Goal: Task Accomplishment & Management: Complete application form

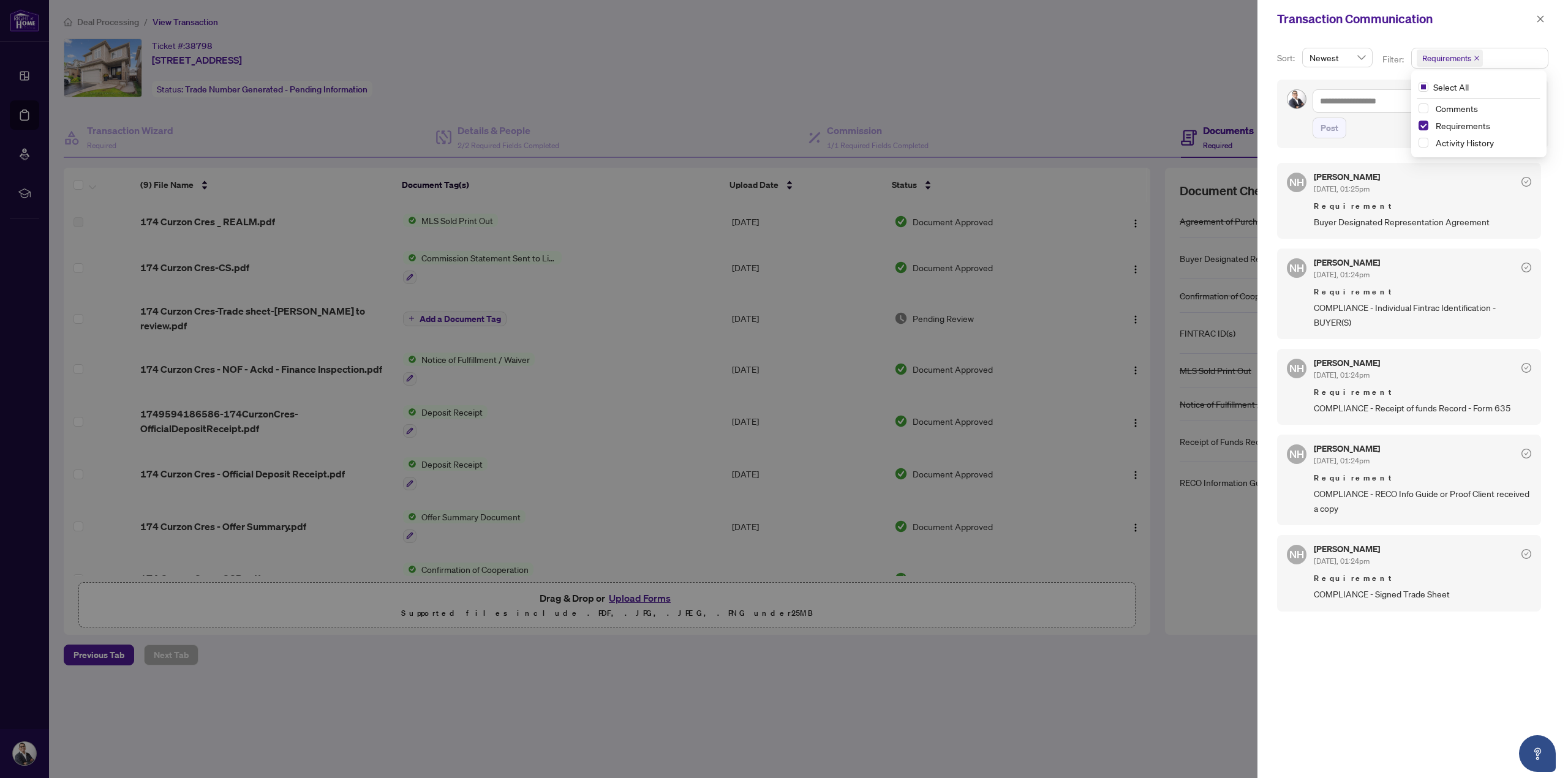
click at [23, 109] on div at bounding box center [784, 389] width 1568 height 778
click at [1545, 19] on icon "close" at bounding box center [1540, 19] width 8 height 8
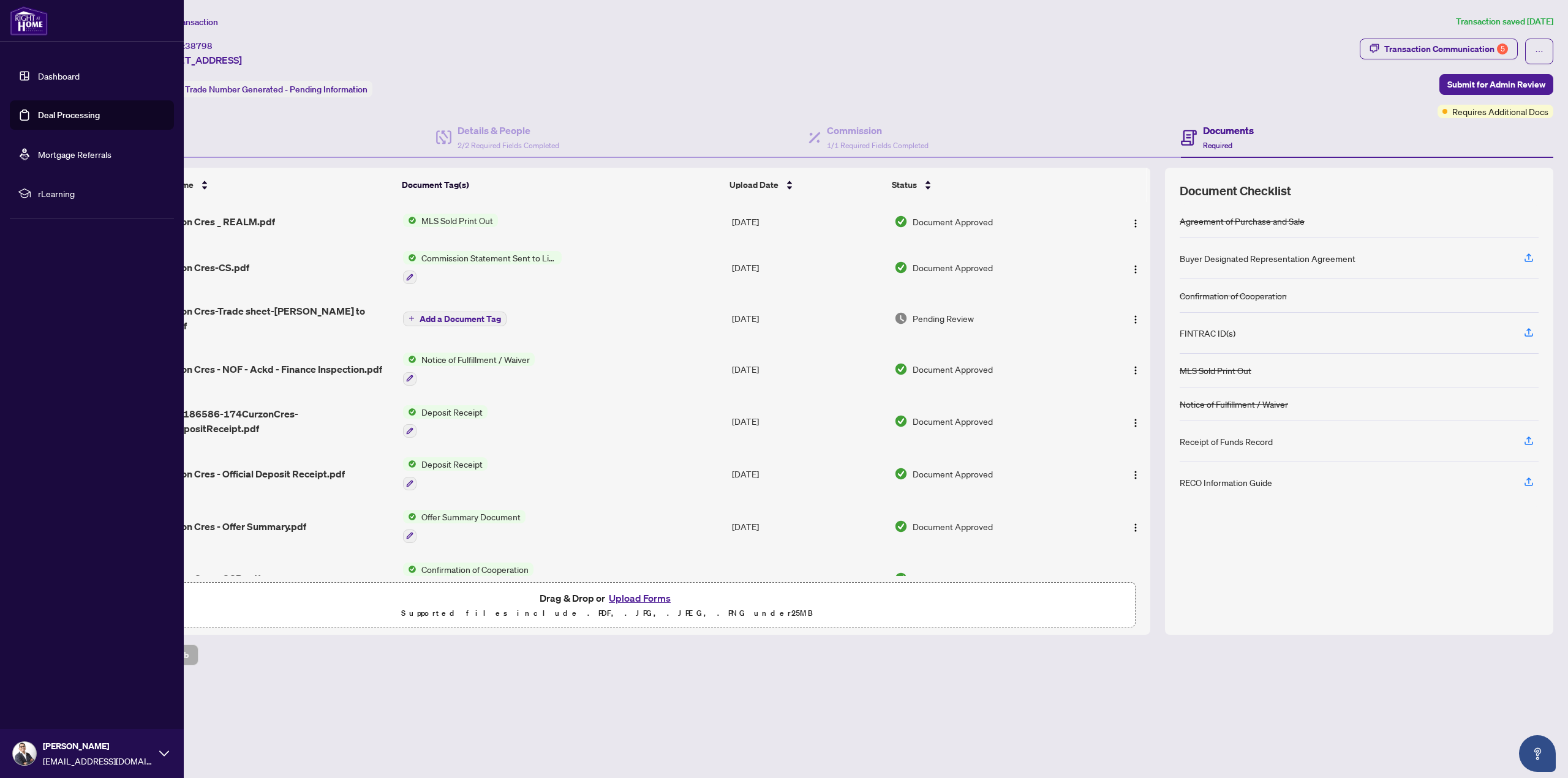
drag, startPoint x: 36, startPoint y: 109, endPoint x: 46, endPoint y: 112, distance: 10.4
click at [38, 109] on link "Deal Processing" at bounding box center [69, 114] width 62 height 11
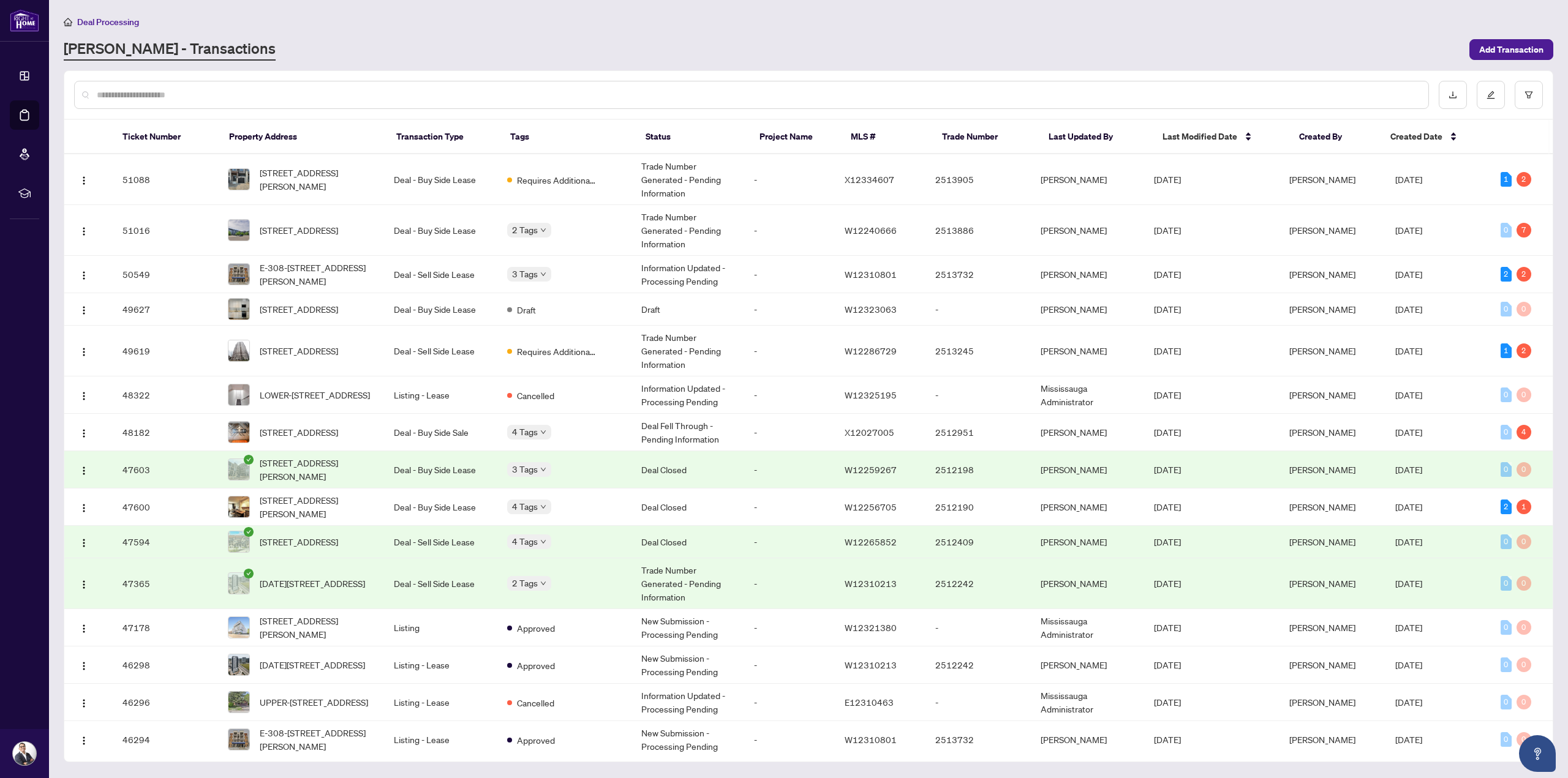
click at [255, 95] on input "text" at bounding box center [757, 94] width 1322 height 13
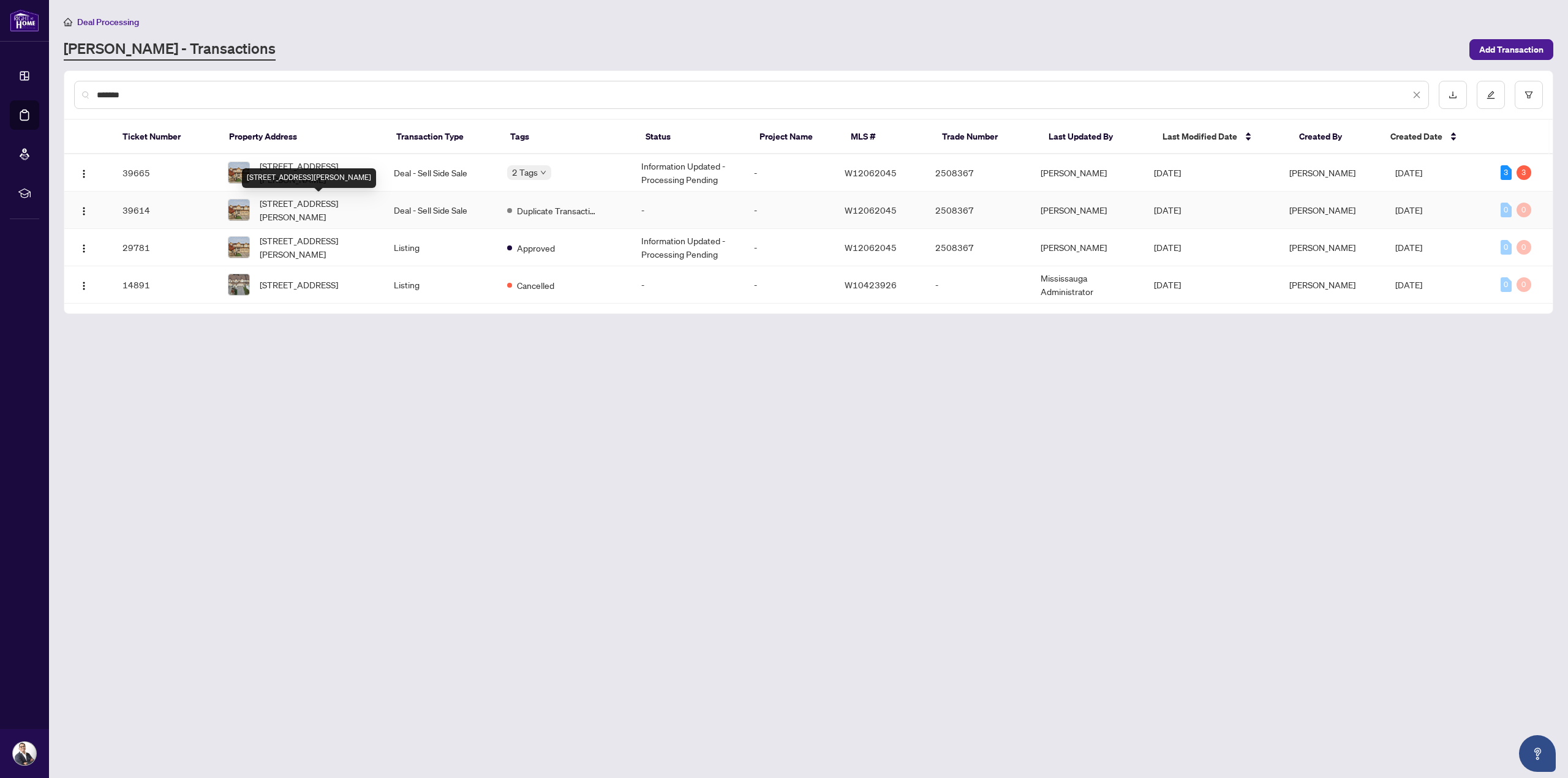
type input "*******"
click at [307, 172] on div "[STREET_ADDRESS][PERSON_NAME]" at bounding box center [309, 178] width 134 height 20
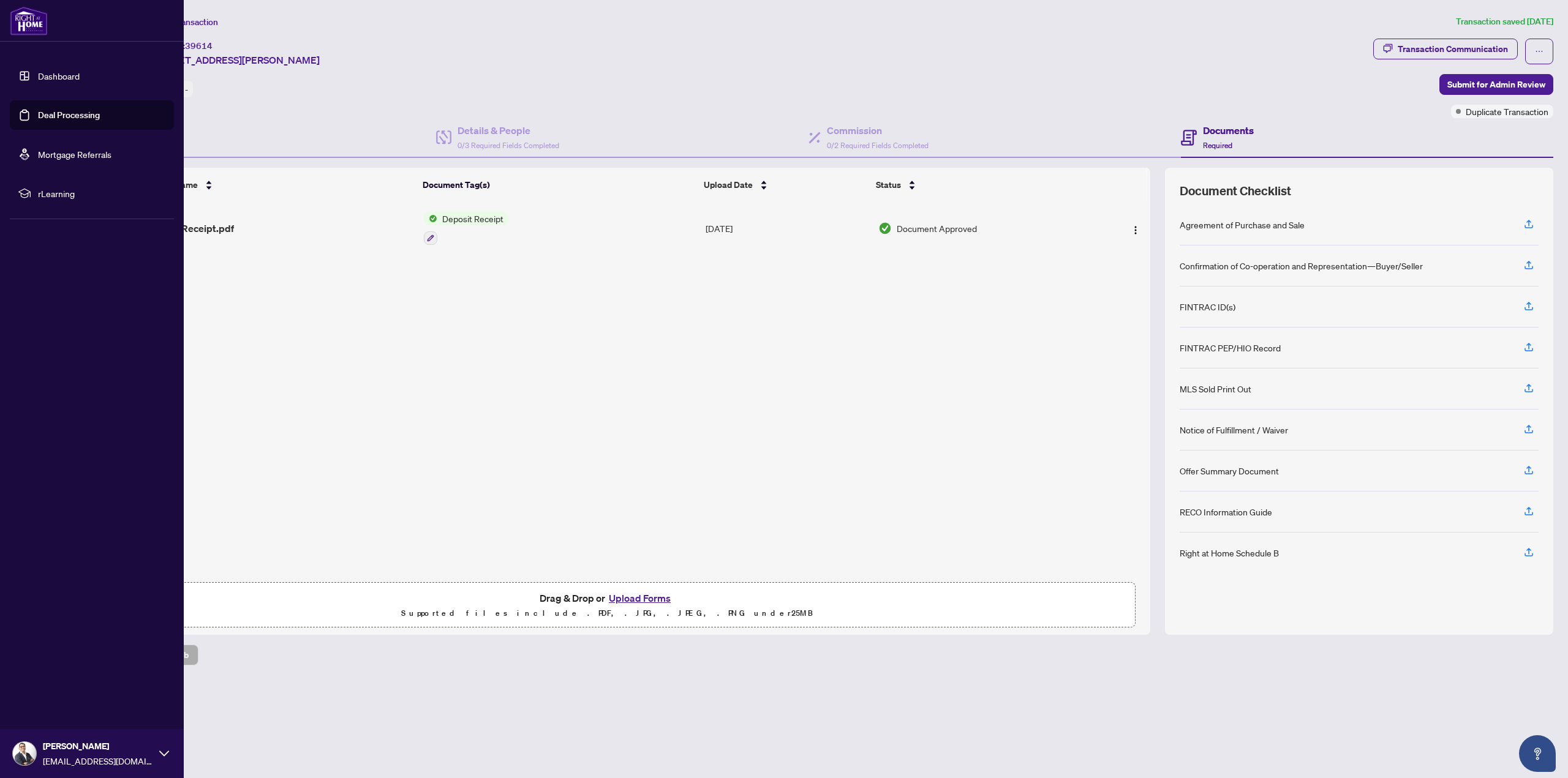
click at [38, 118] on link "Deal Processing" at bounding box center [69, 114] width 62 height 11
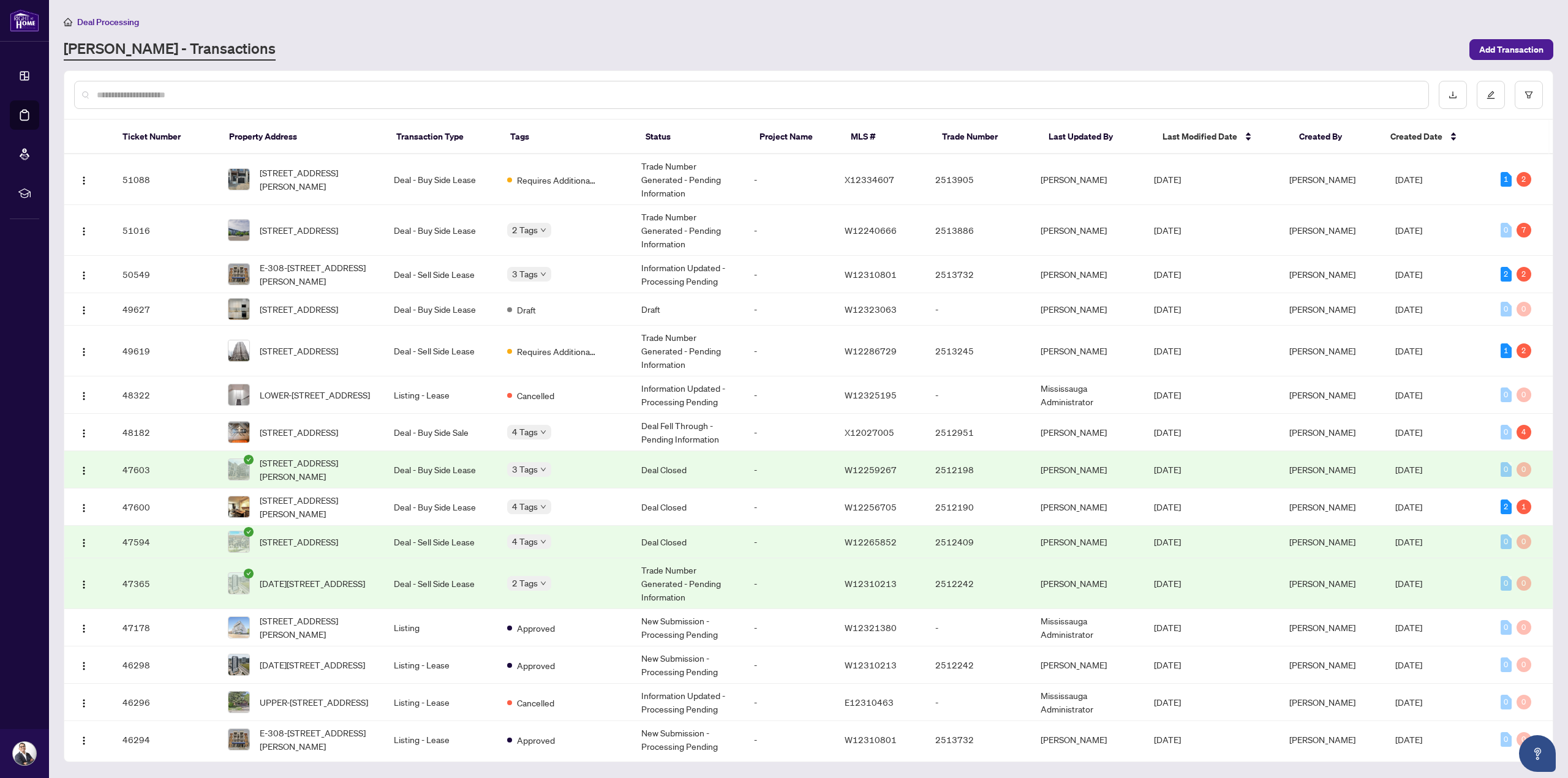
click at [256, 85] on div at bounding box center [751, 95] width 1355 height 28
click at [264, 97] on input "text" at bounding box center [757, 94] width 1322 height 13
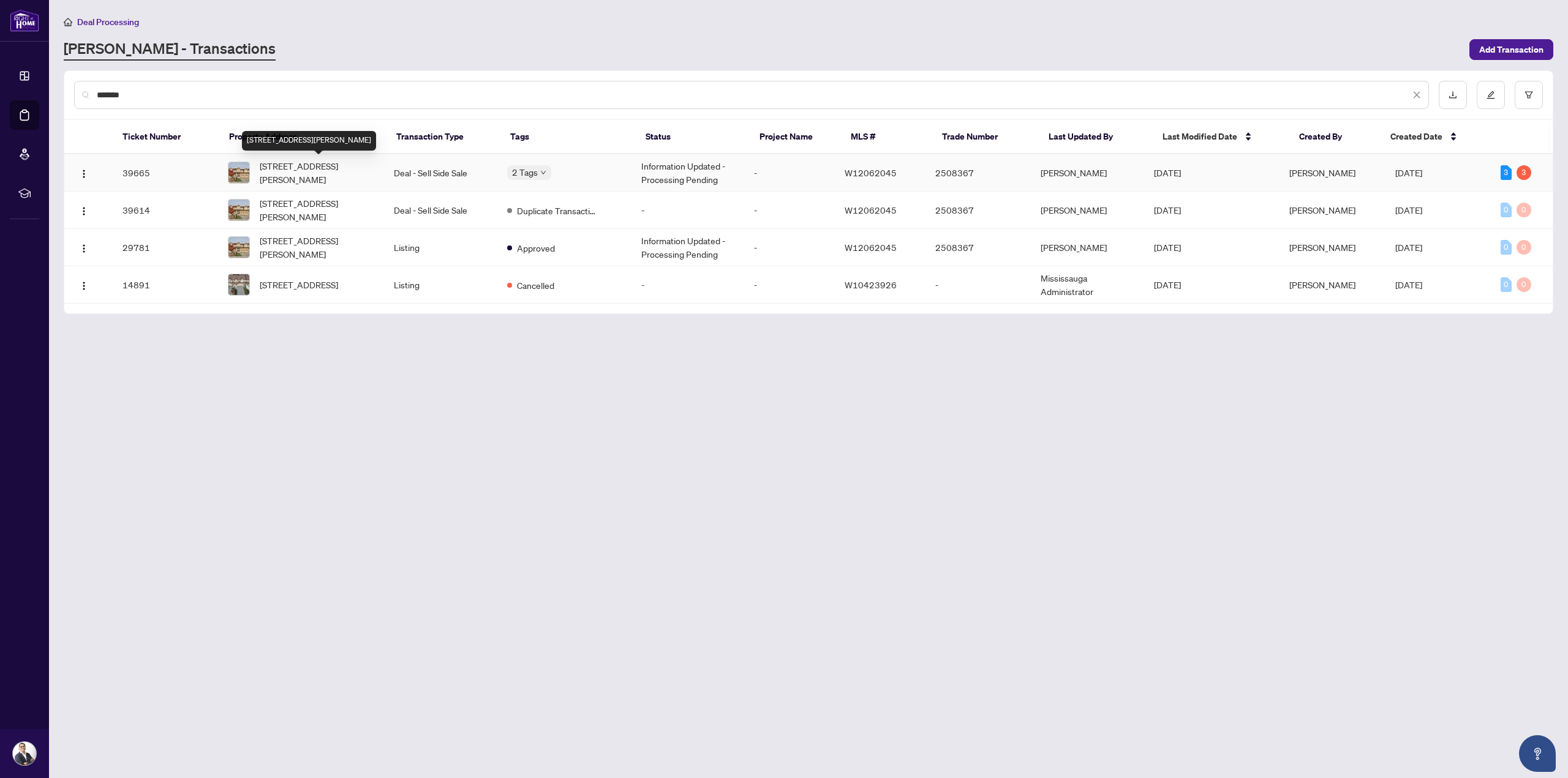
type input "*******"
click at [302, 160] on span "[STREET_ADDRESS][PERSON_NAME]" at bounding box center [317, 172] width 114 height 27
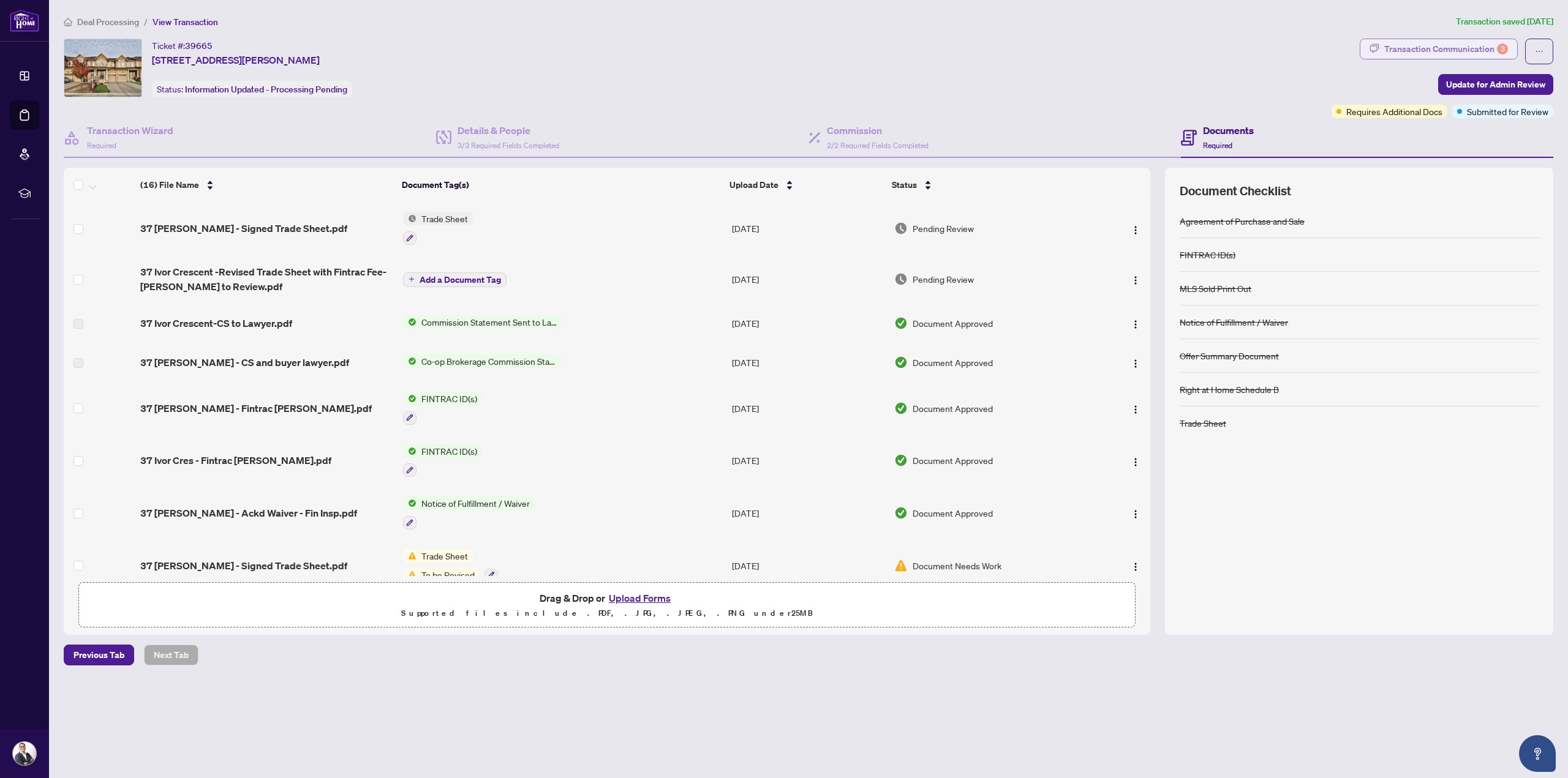
click at [1440, 51] on div "Transaction Communication 3" at bounding box center [1445, 49] width 123 height 20
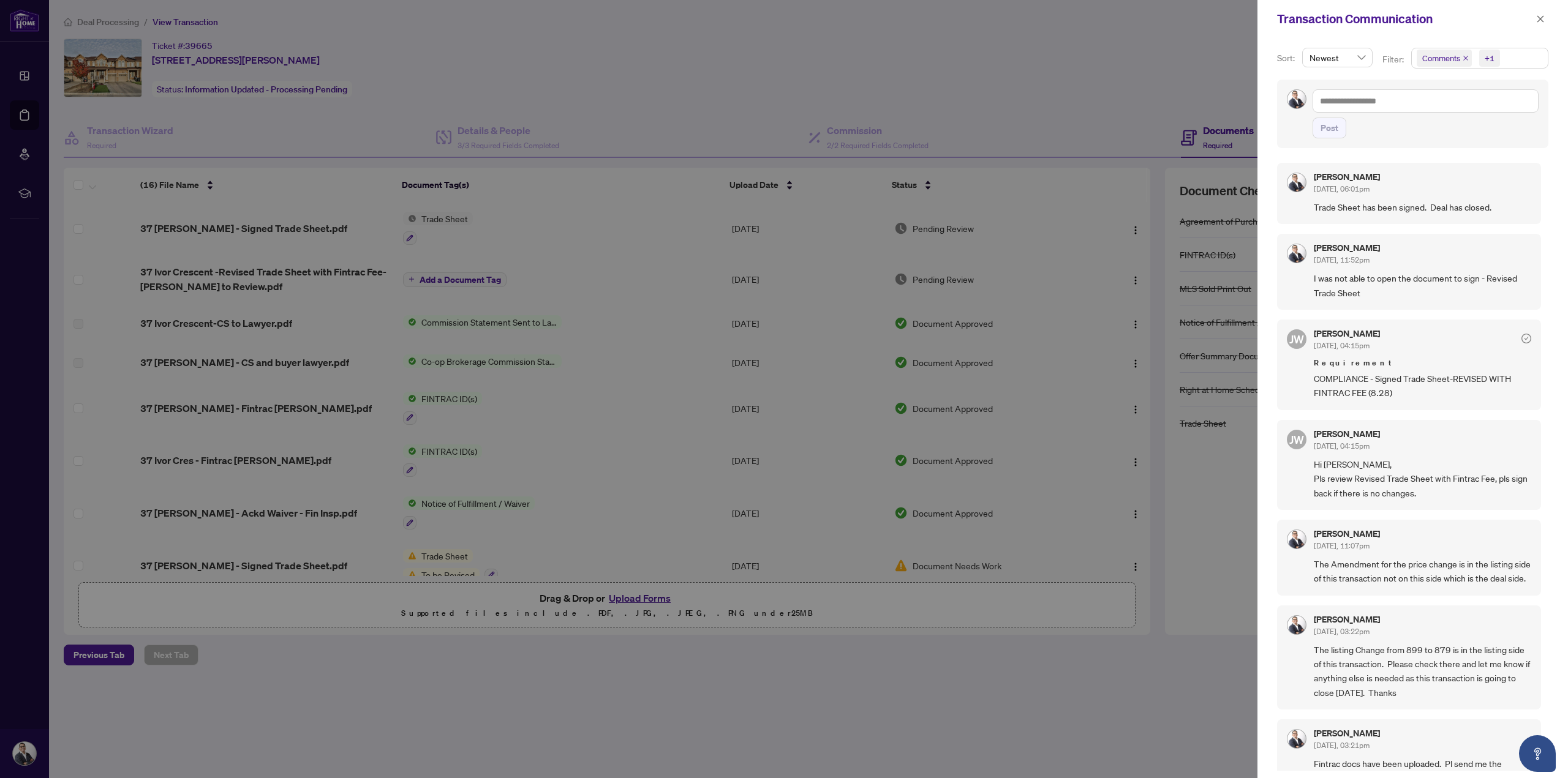
click at [1430, 62] on span "Comments" at bounding box center [1441, 58] width 38 height 12
click at [1420, 110] on span "Select Comments" at bounding box center [1423, 109] width 10 height 10
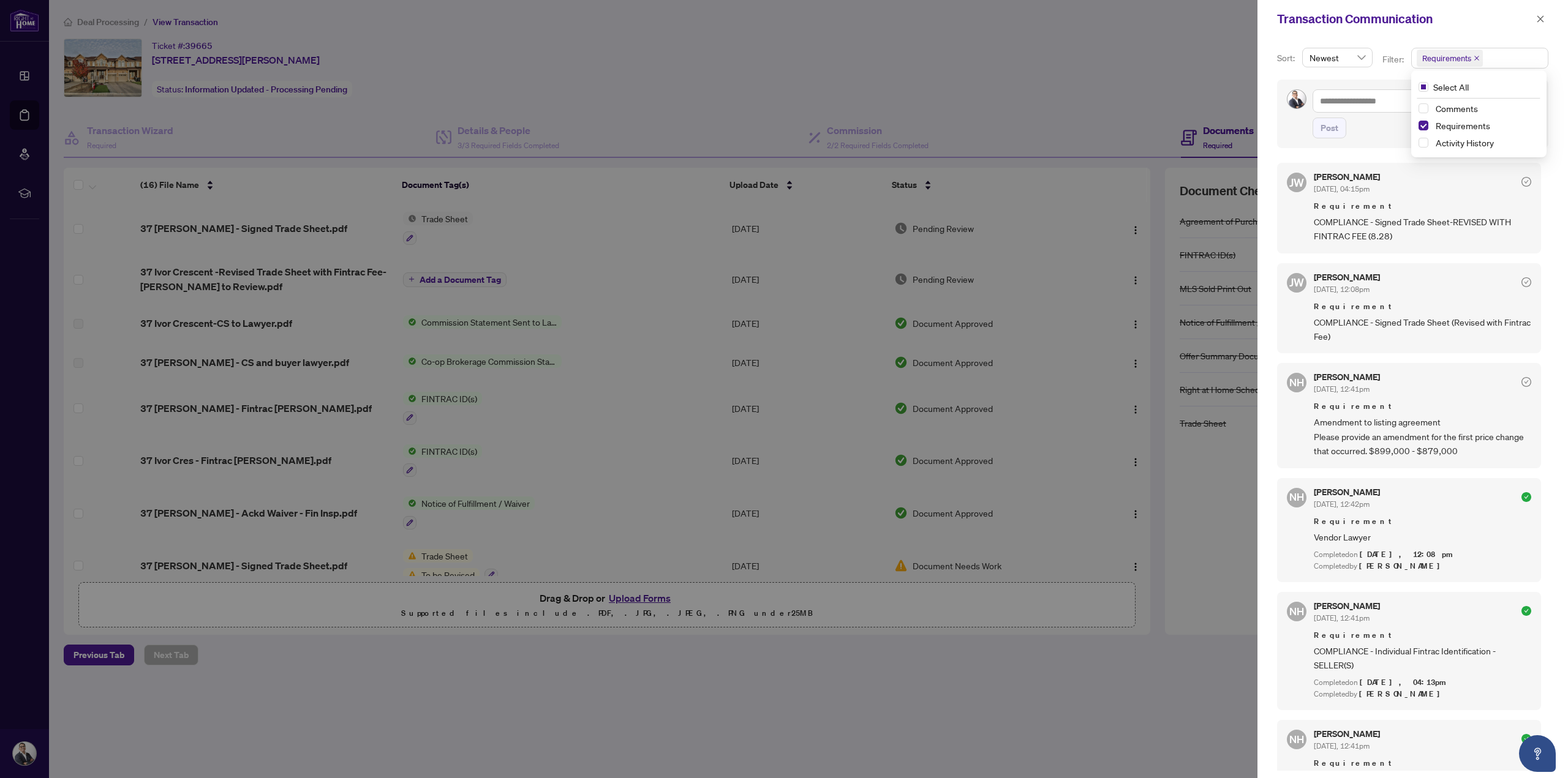
click at [22, 114] on div at bounding box center [784, 389] width 1568 height 778
click at [1542, 24] on span "button" at bounding box center [1540, 19] width 8 height 20
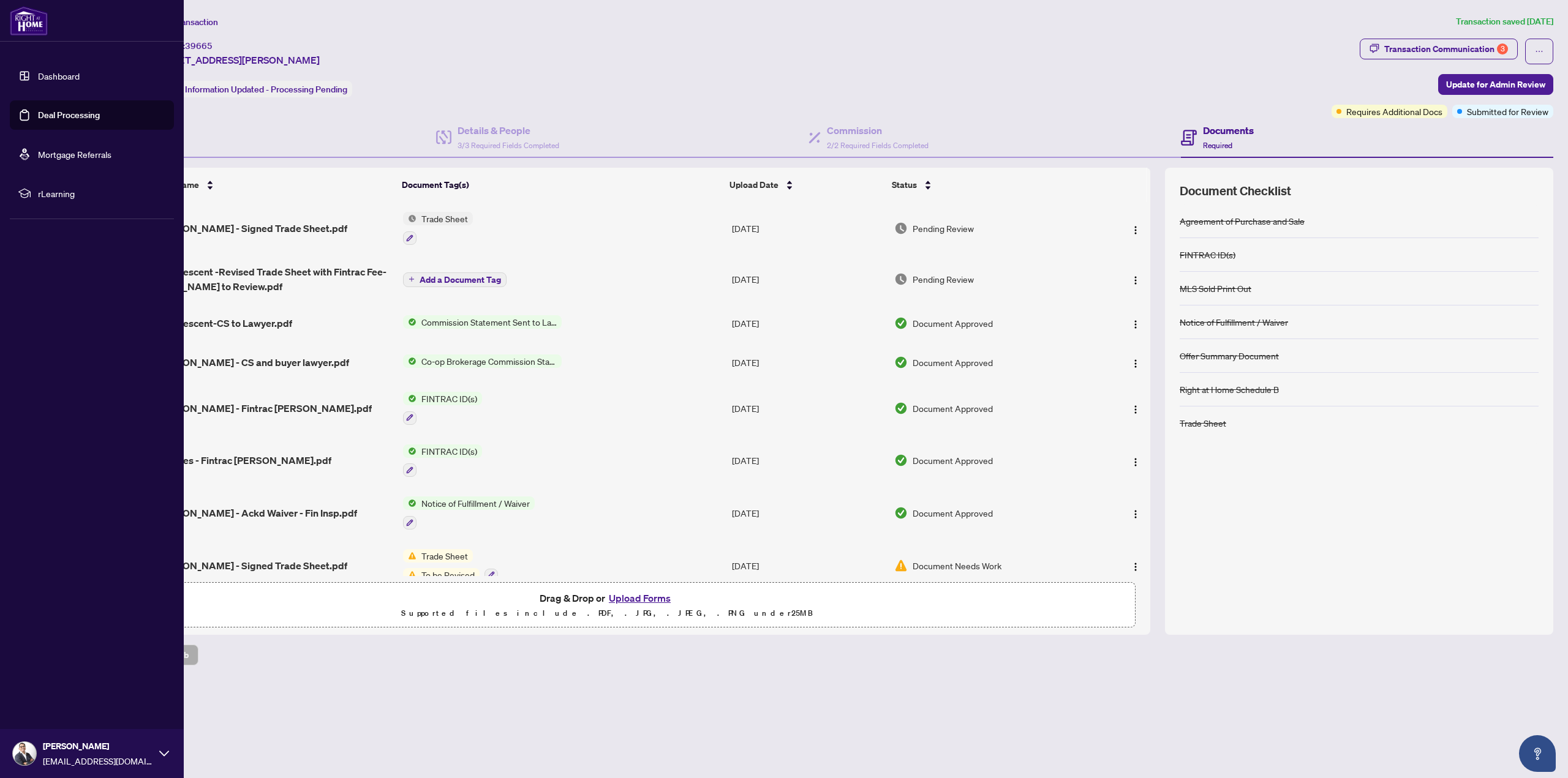
drag, startPoint x: 55, startPoint y: 113, endPoint x: 103, endPoint y: 125, distance: 49.5
click at [55, 113] on link "Deal Processing" at bounding box center [69, 114] width 62 height 11
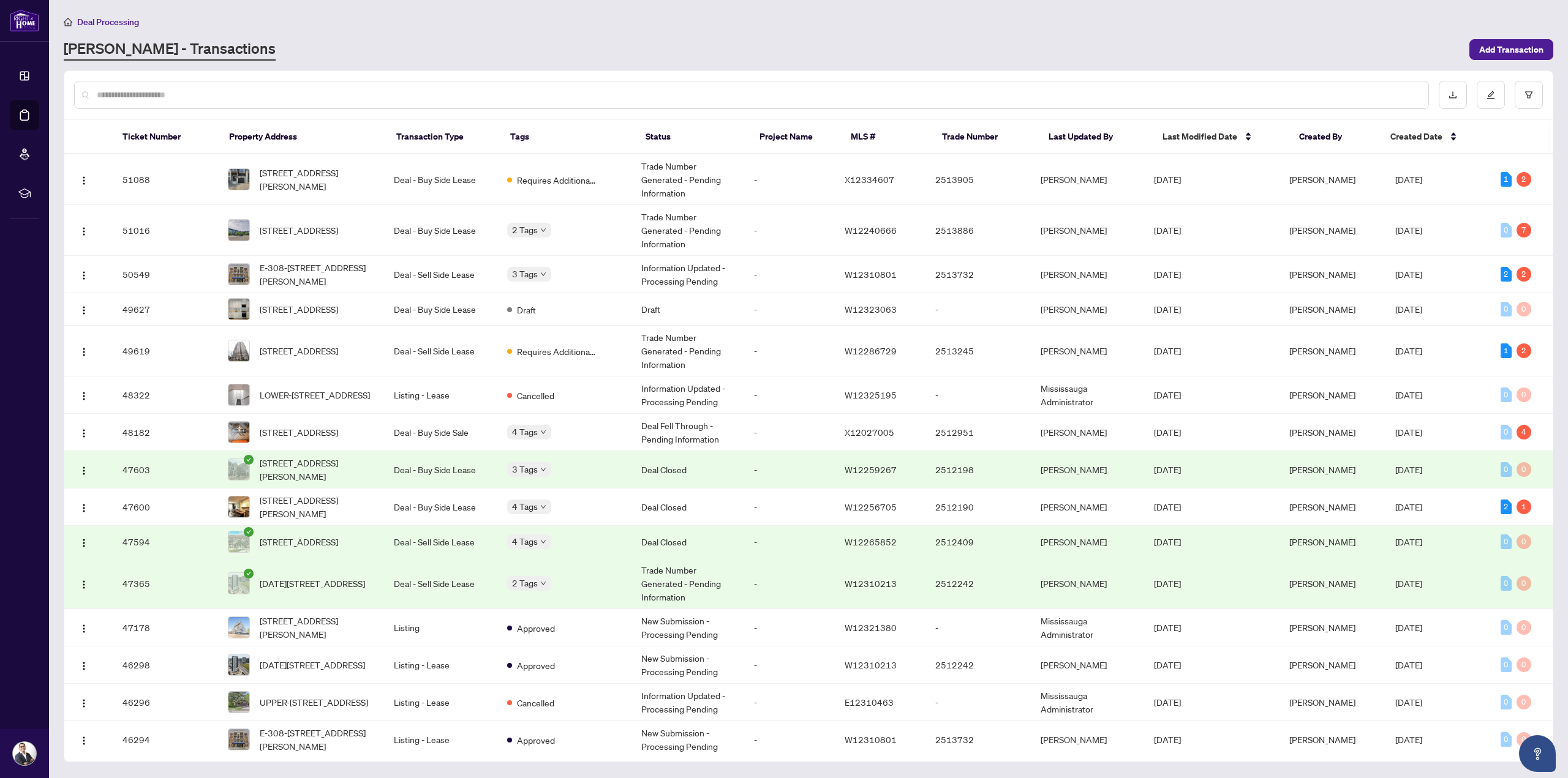
click at [306, 95] on input "text" at bounding box center [757, 94] width 1322 height 13
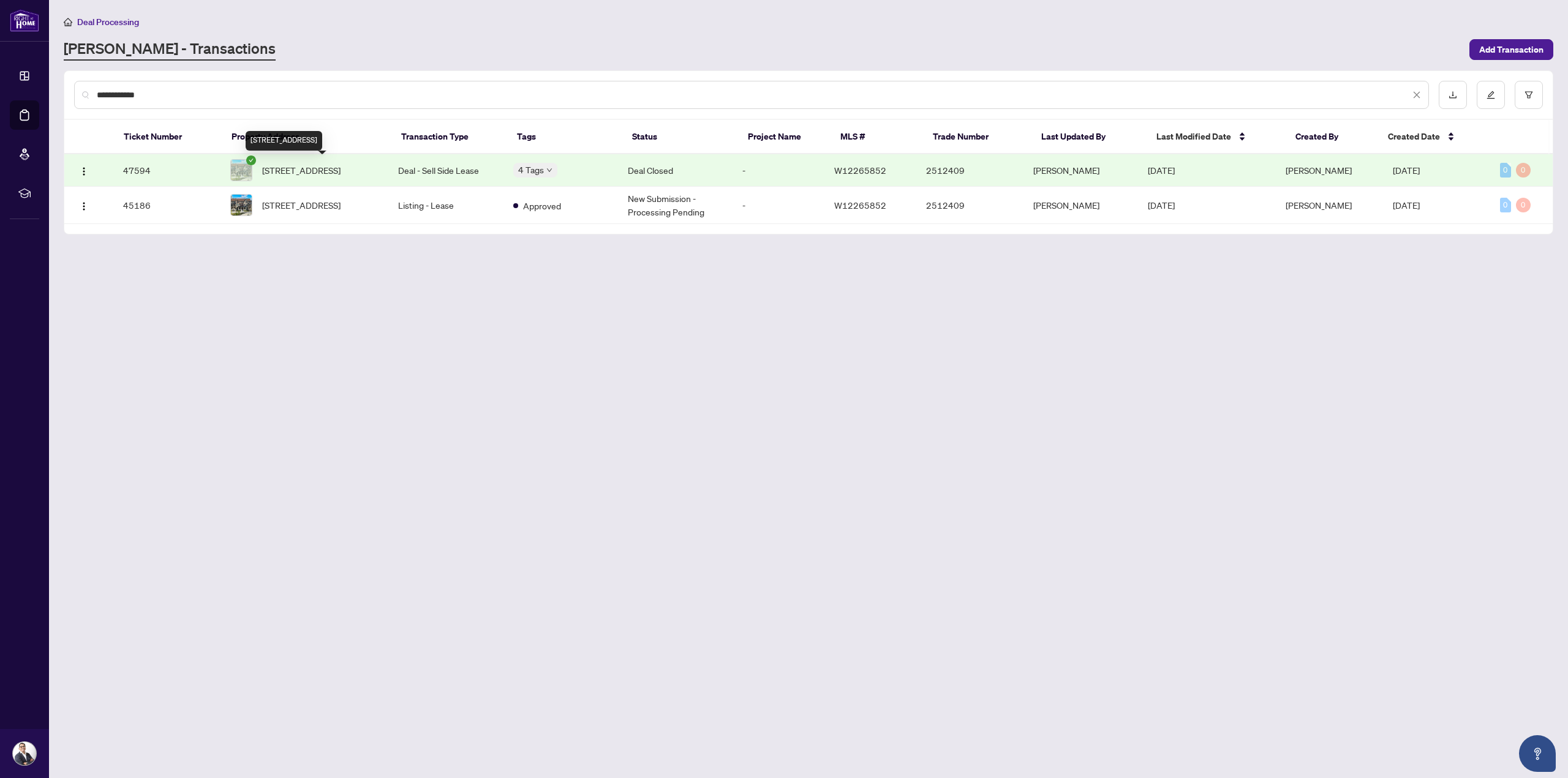
type input "**********"
click at [330, 175] on span "[STREET_ADDRESS]" at bounding box center [301, 170] width 79 height 13
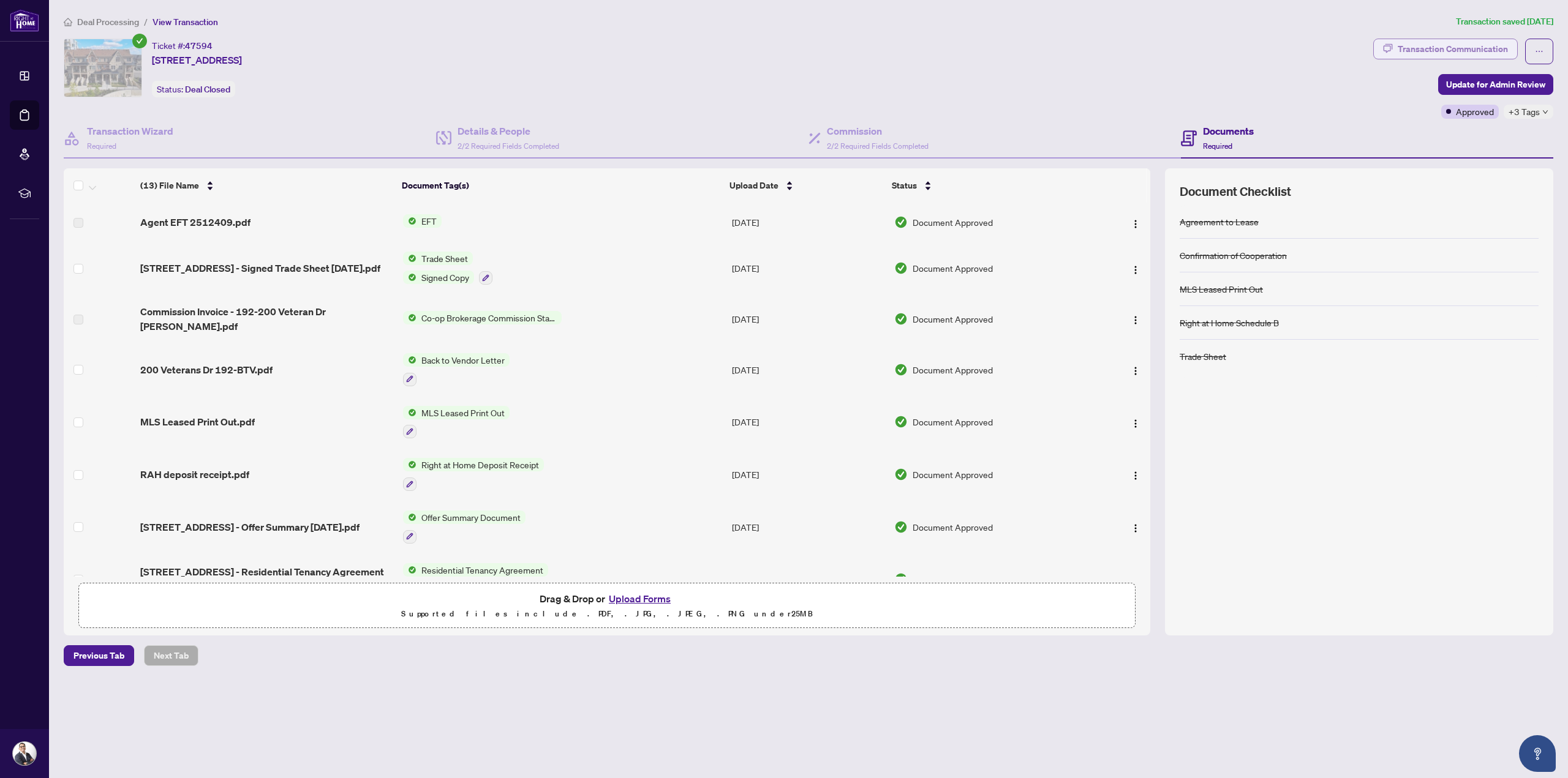
click at [1455, 47] on div "Transaction Communication" at bounding box center [1452, 49] width 110 height 20
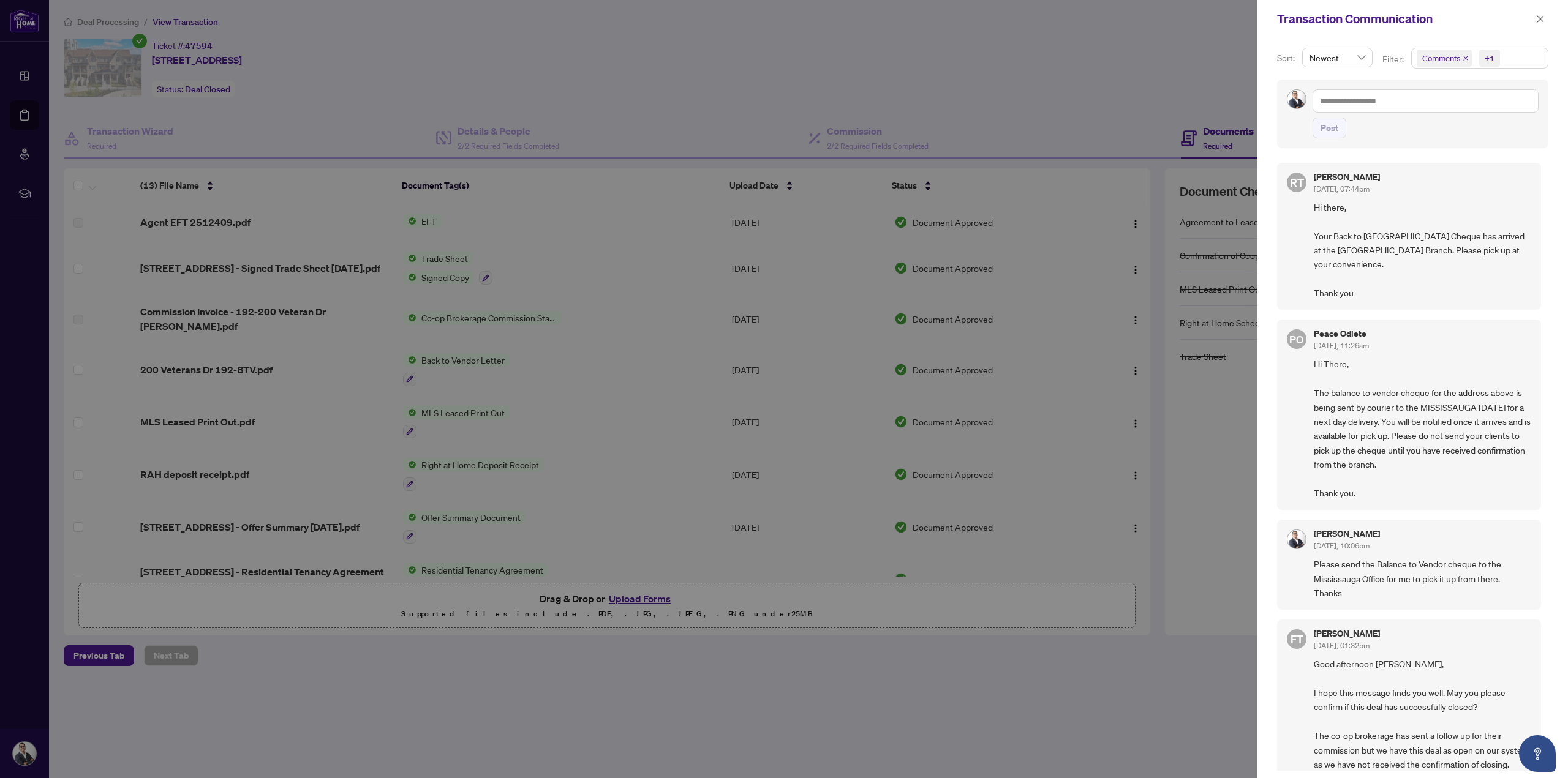
click at [1241, 49] on div at bounding box center [784, 389] width 1568 height 778
click at [1538, 15] on icon "close" at bounding box center [1540, 19] width 8 height 8
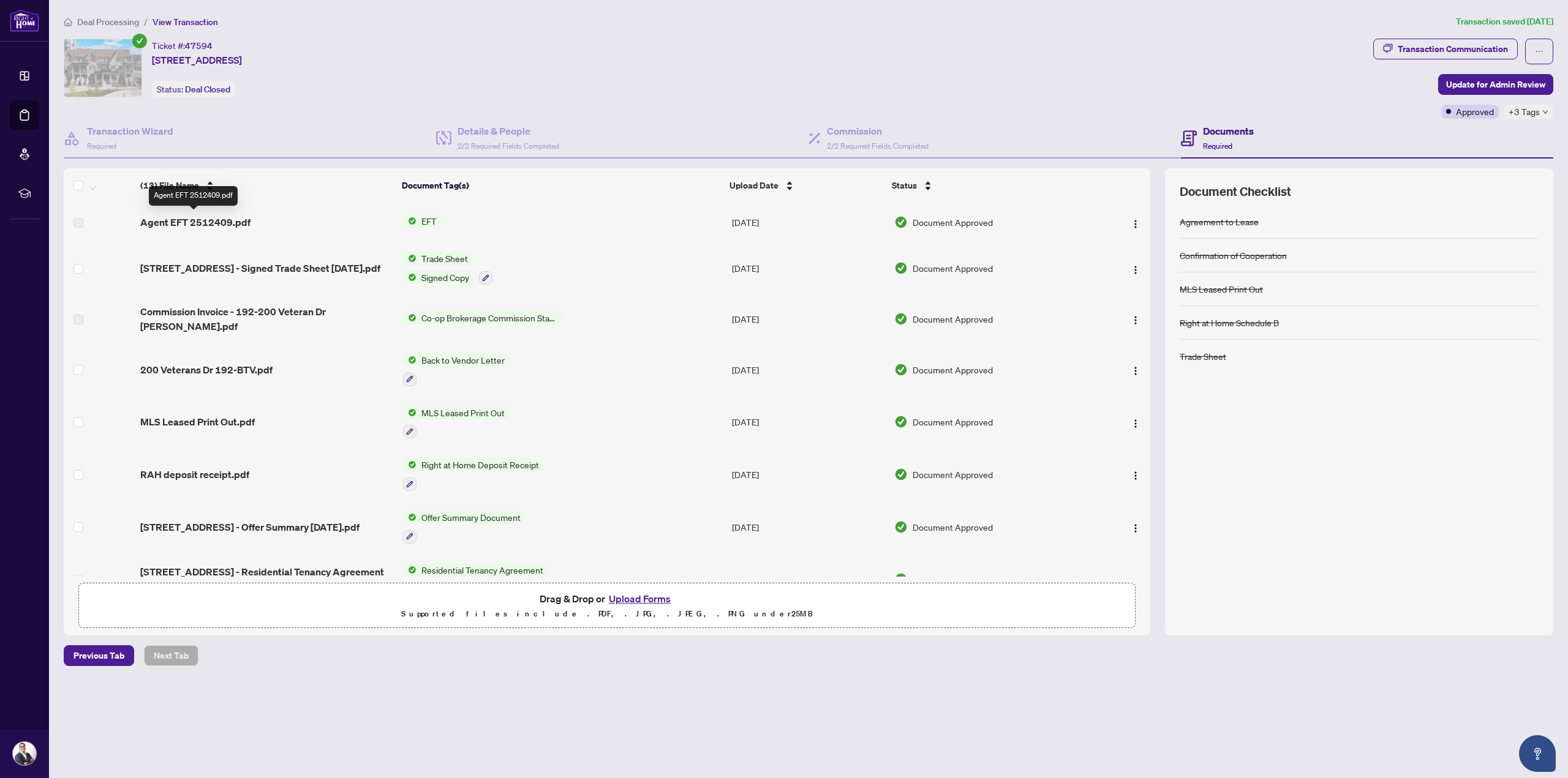
click at [237, 221] on span "Agent EFT 2512409.pdf" at bounding box center [195, 222] width 110 height 15
click at [430, 221] on span "EFT" at bounding box center [428, 221] width 25 height 13
click at [235, 220] on span "Agent EFT 2512409.pdf" at bounding box center [195, 222] width 110 height 15
click at [239, 221] on span "Agent EFT 2512409.pdf" at bounding box center [195, 222] width 110 height 15
click at [1389, 93] on div "Transaction Communication Update for Admin Review Approved +3 Tags" at bounding box center [1463, 79] width 180 height 80
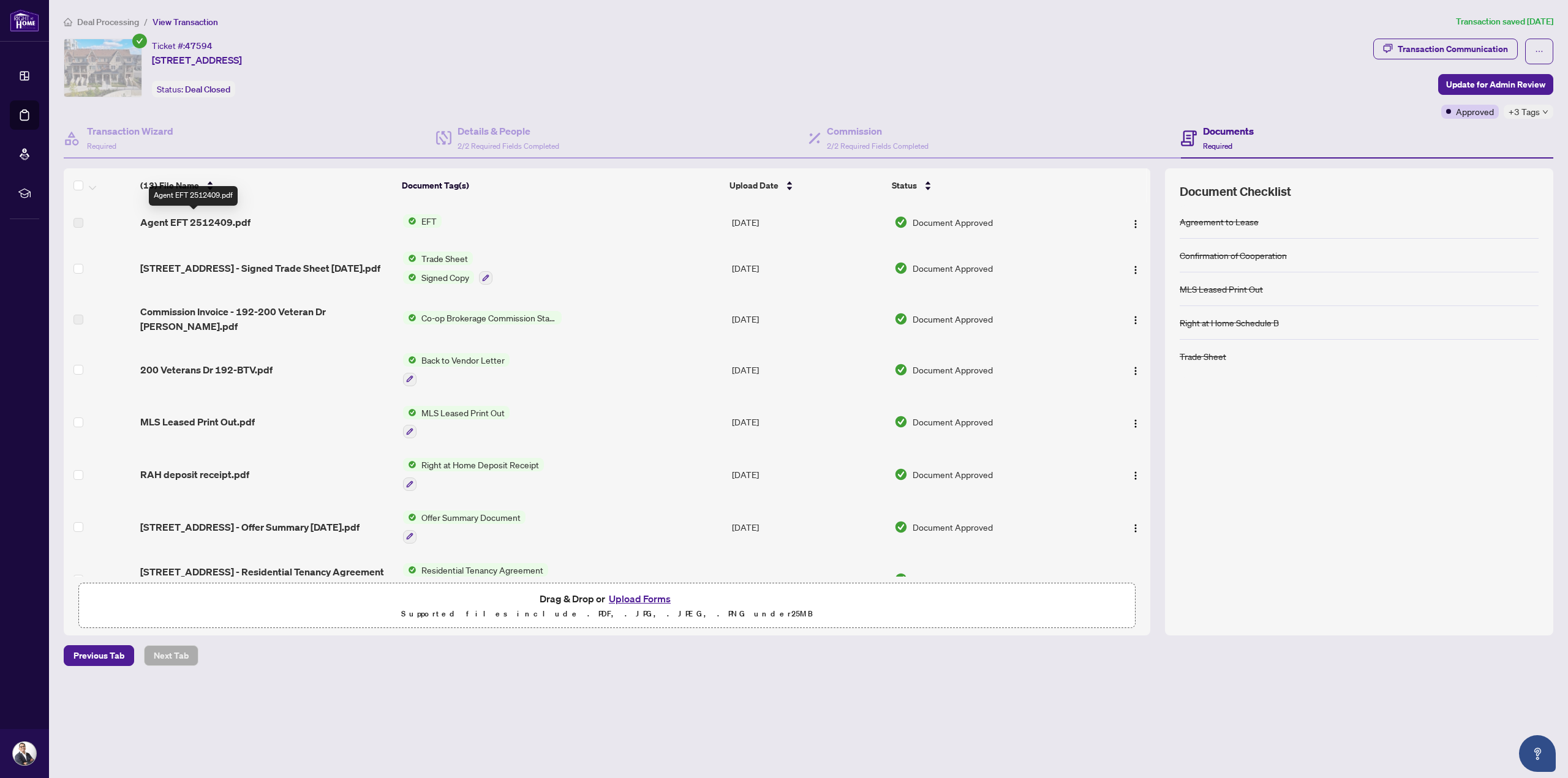
click at [228, 221] on span "Agent EFT 2512409.pdf" at bounding box center [195, 222] width 110 height 15
click at [194, 222] on span "Agent EFT 2512409.pdf" at bounding box center [195, 222] width 110 height 15
click at [221, 127] on div "Transaction Wizard Required" at bounding box center [249, 138] width 372 height 40
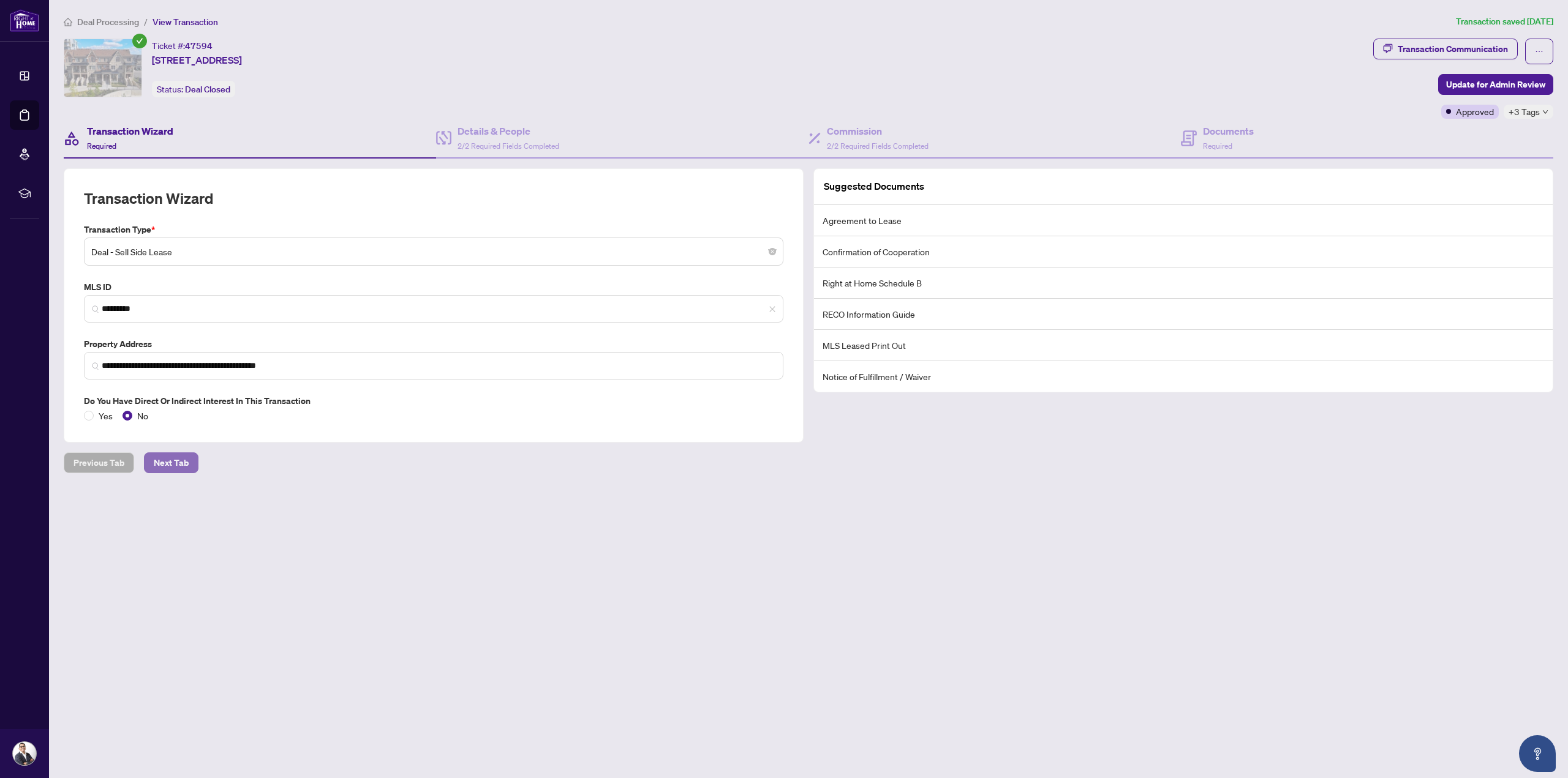
click at [186, 456] on button "Next Tab" at bounding box center [172, 462] width 55 height 21
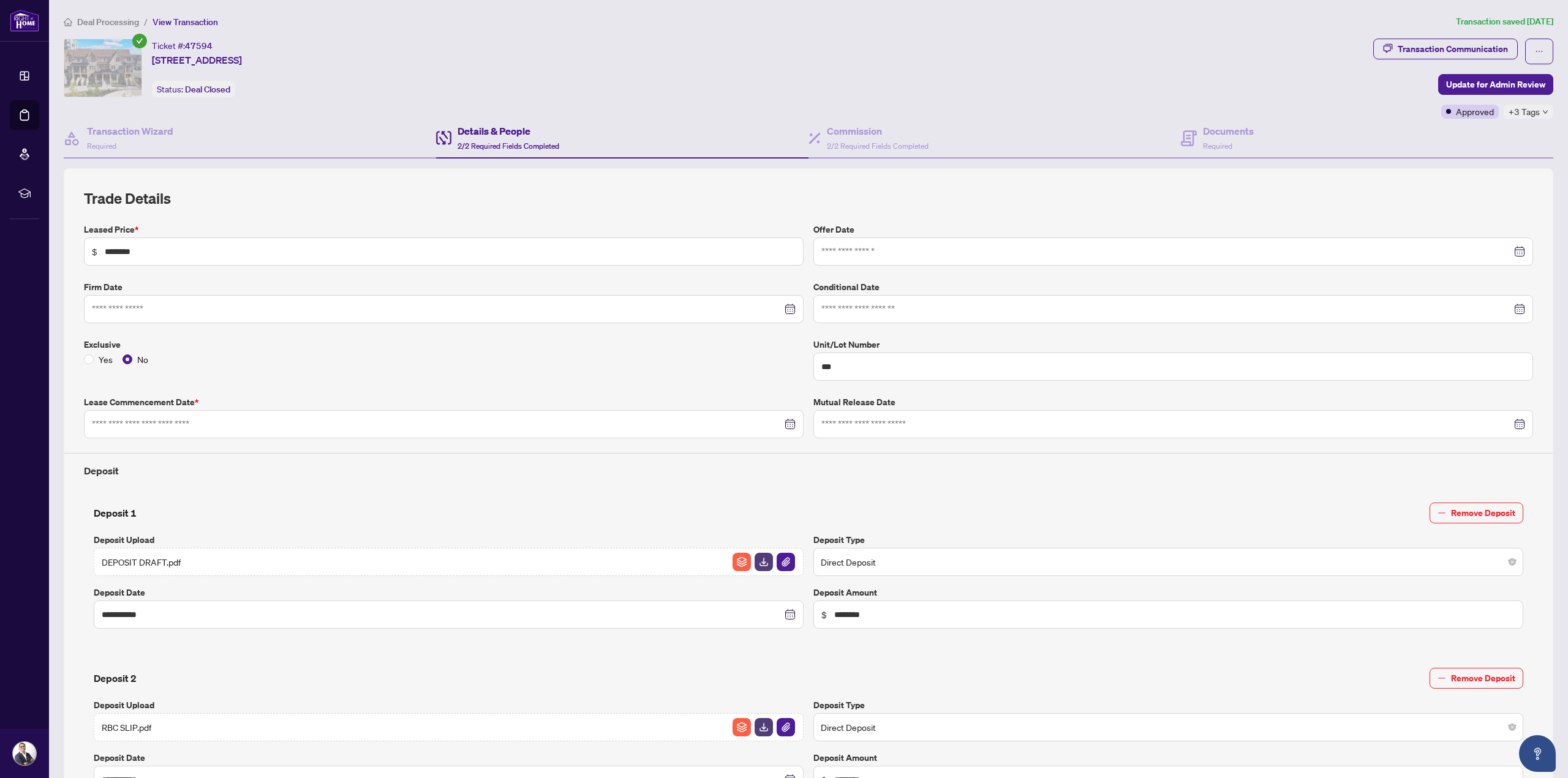
type input "**********"
click at [177, 707] on div "Deposit Upload RBC SLIP.pdf" at bounding box center [448, 720] width 719 height 43
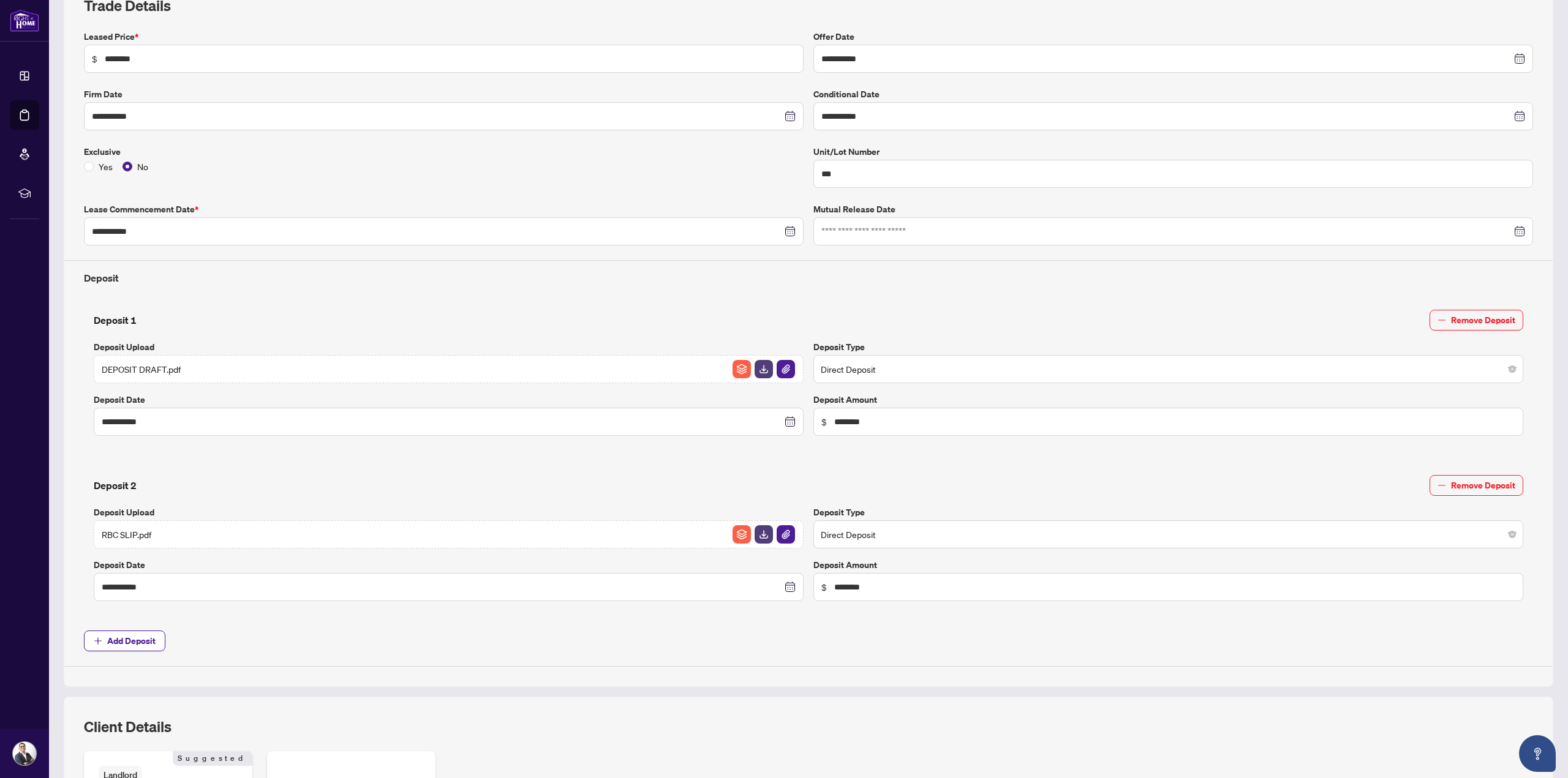
scroll to position [375, 0]
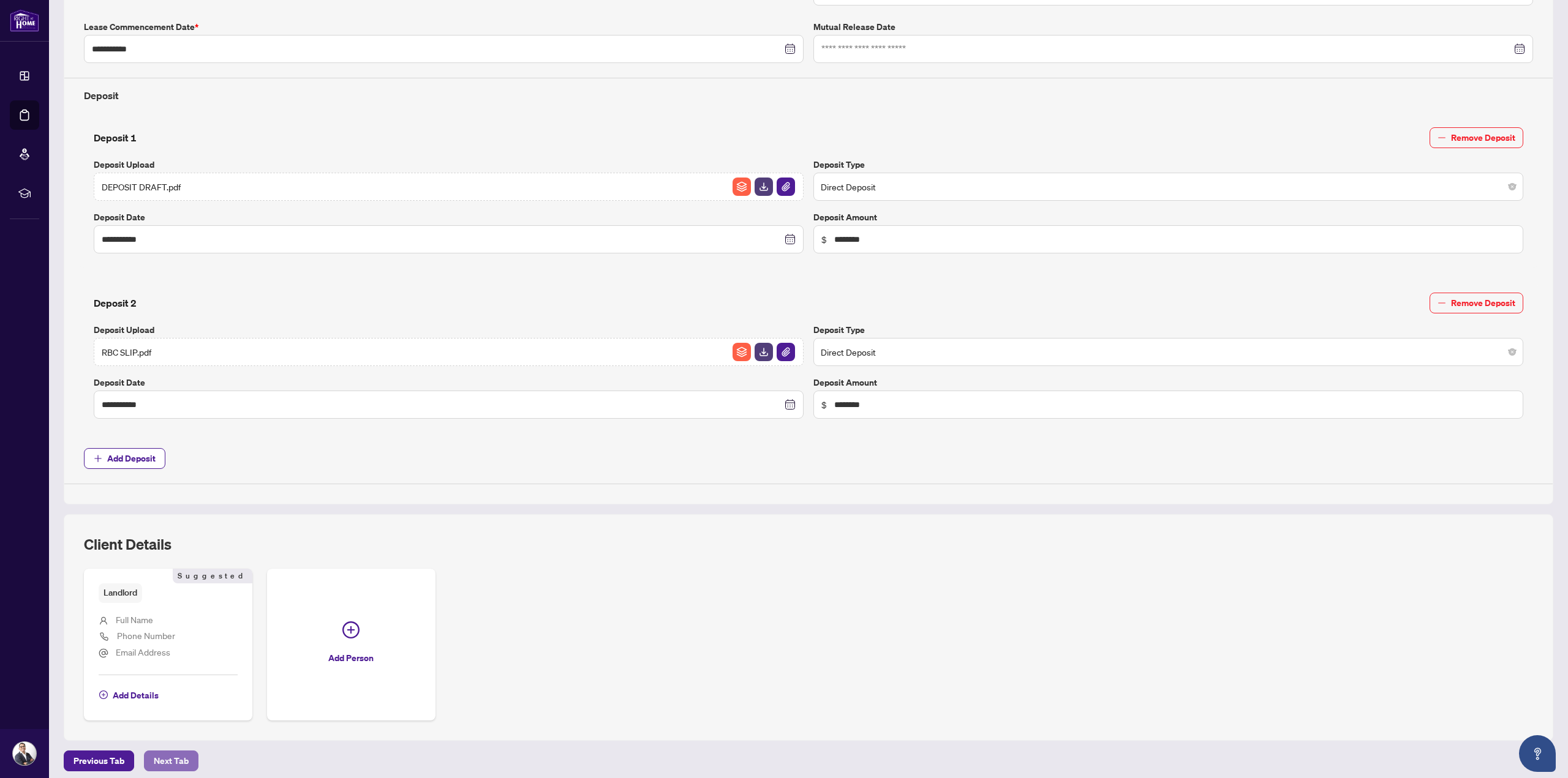
click at [176, 754] on span "Next Tab" at bounding box center [171, 761] width 35 height 20
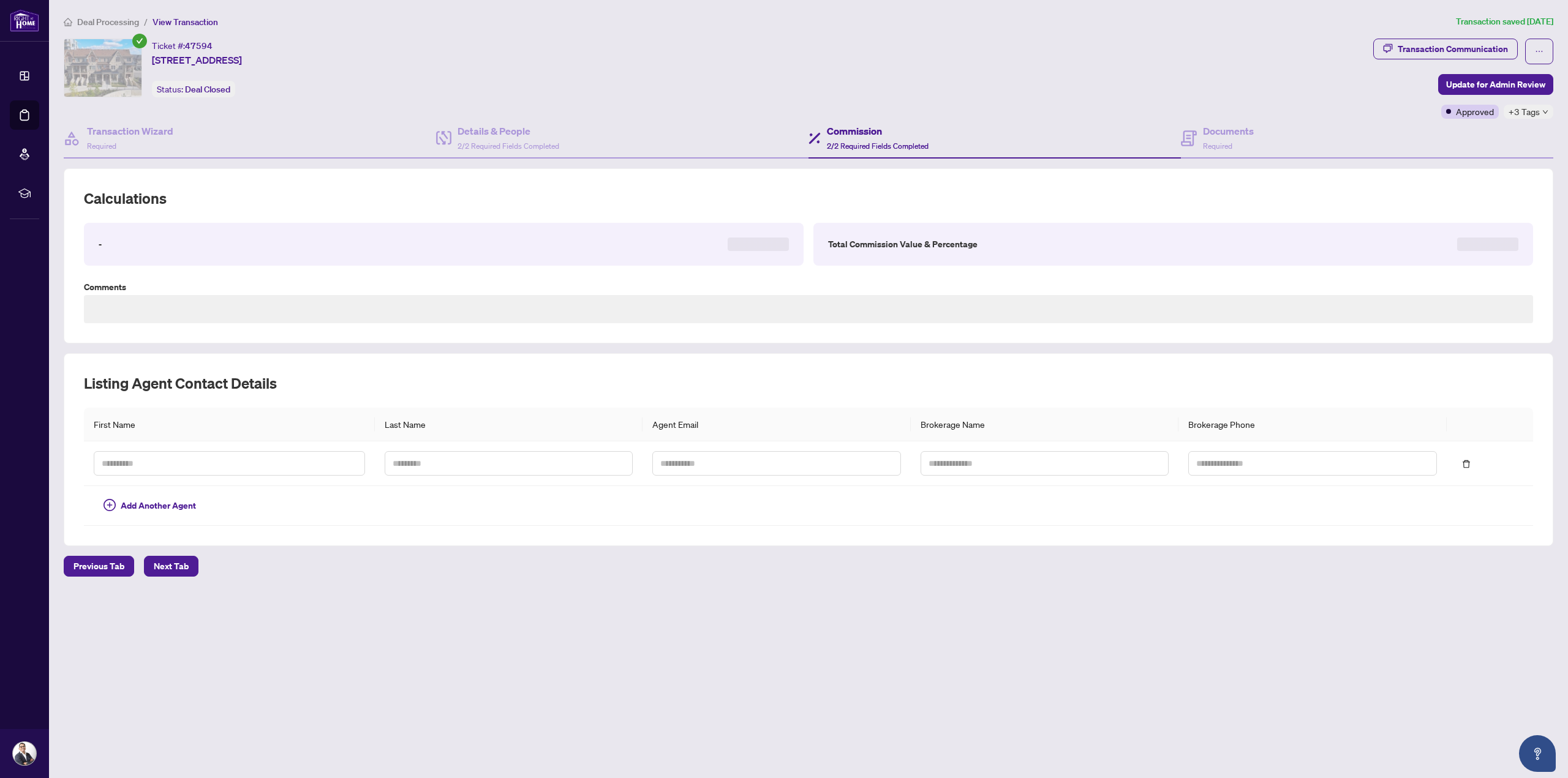
type textarea "**********"
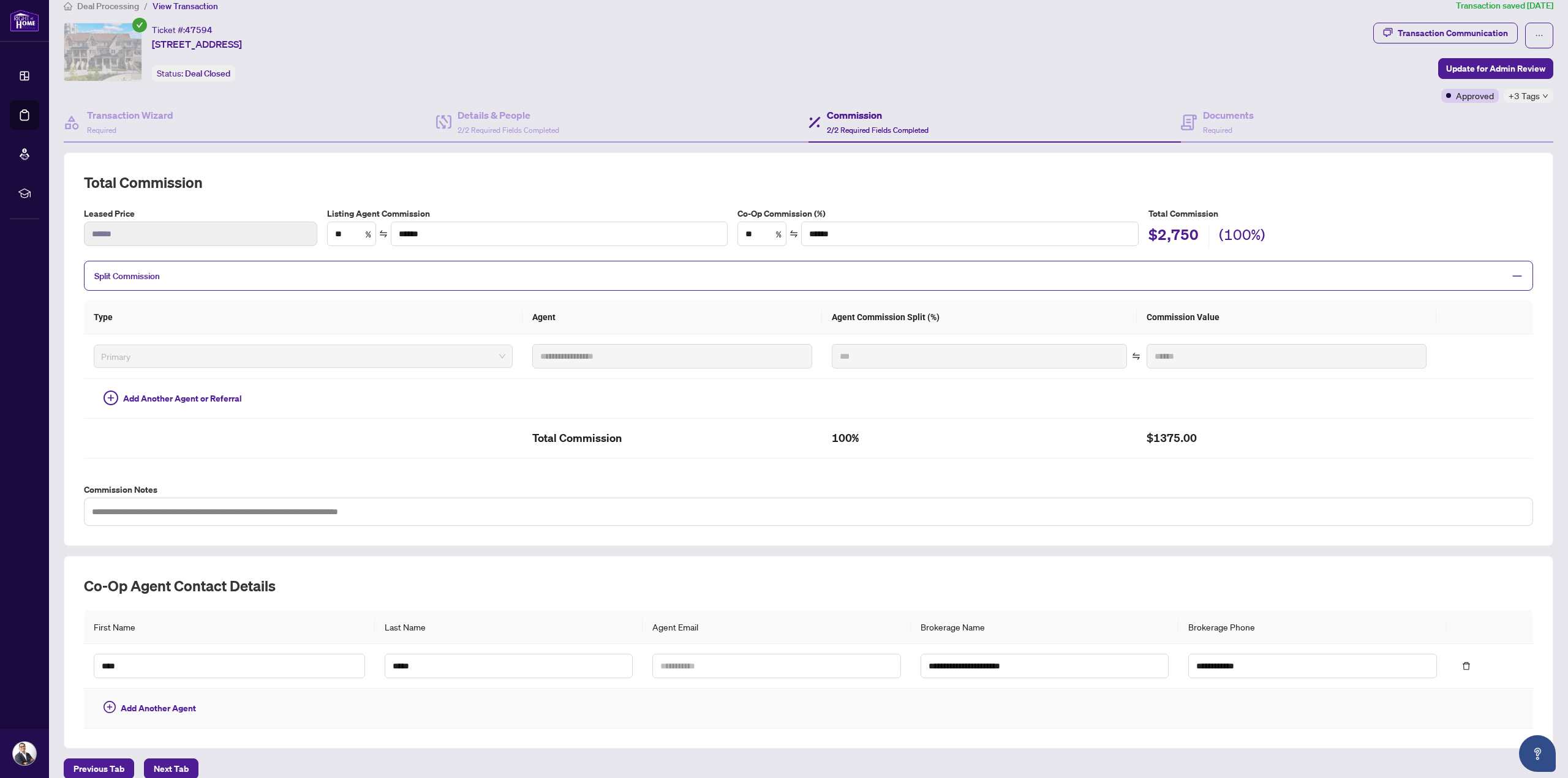
scroll to position [25, 0]
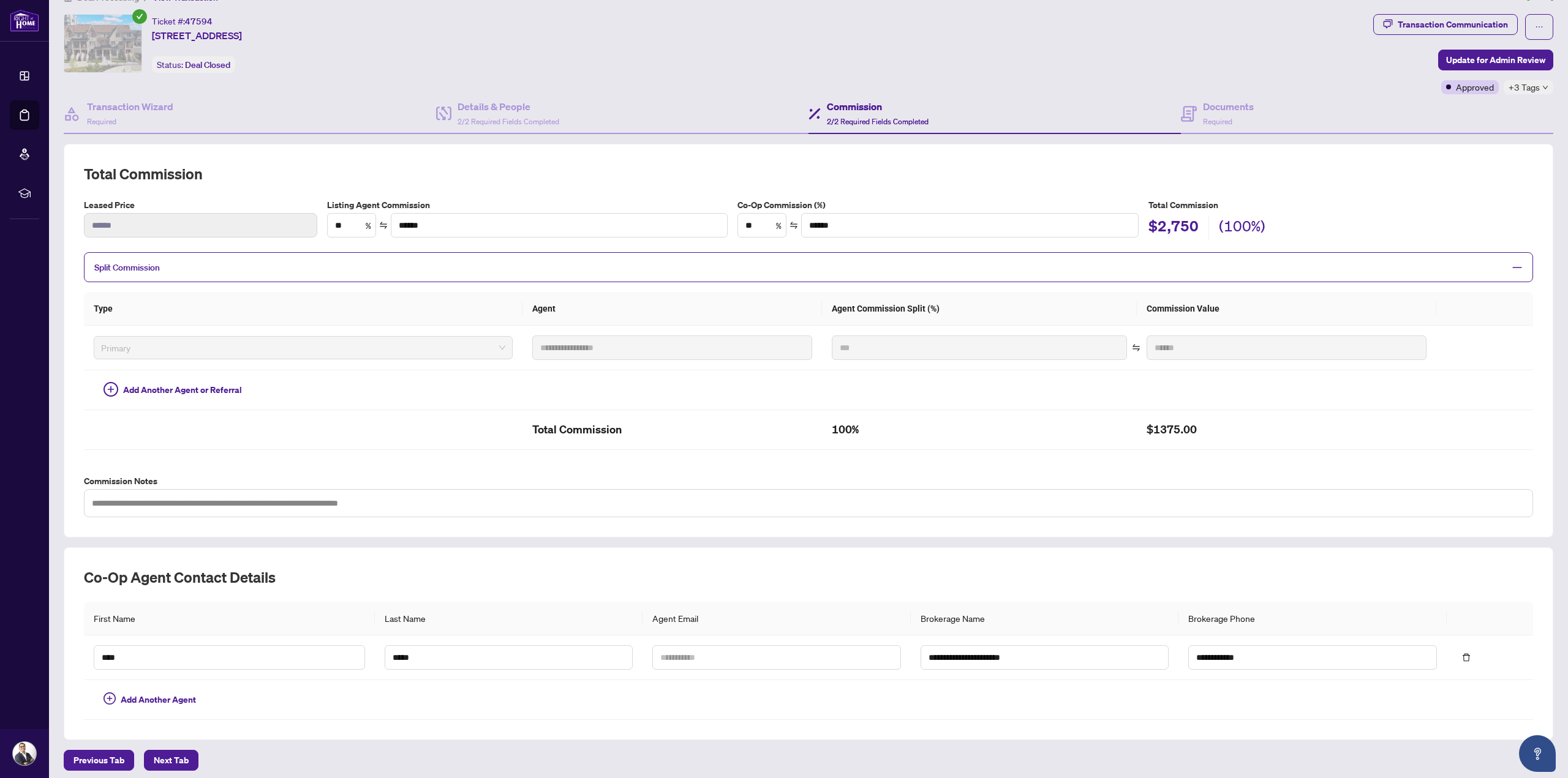
click at [166, 752] on span "Next Tab" at bounding box center [171, 761] width 35 height 20
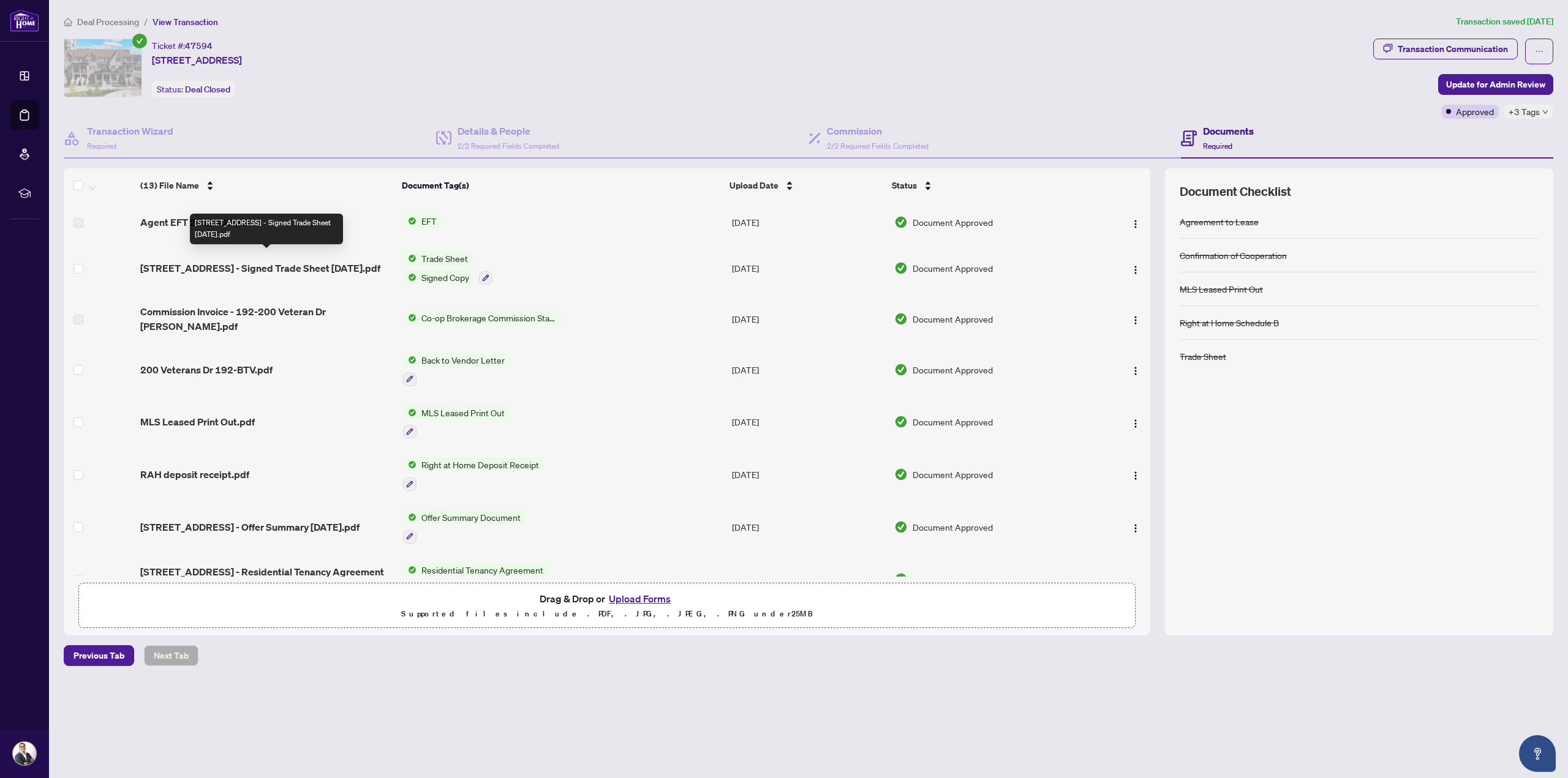
click at [269, 229] on div "[STREET_ADDRESS] - Signed Trade Sheet [DATE].pdf" at bounding box center [266, 229] width 153 height 31
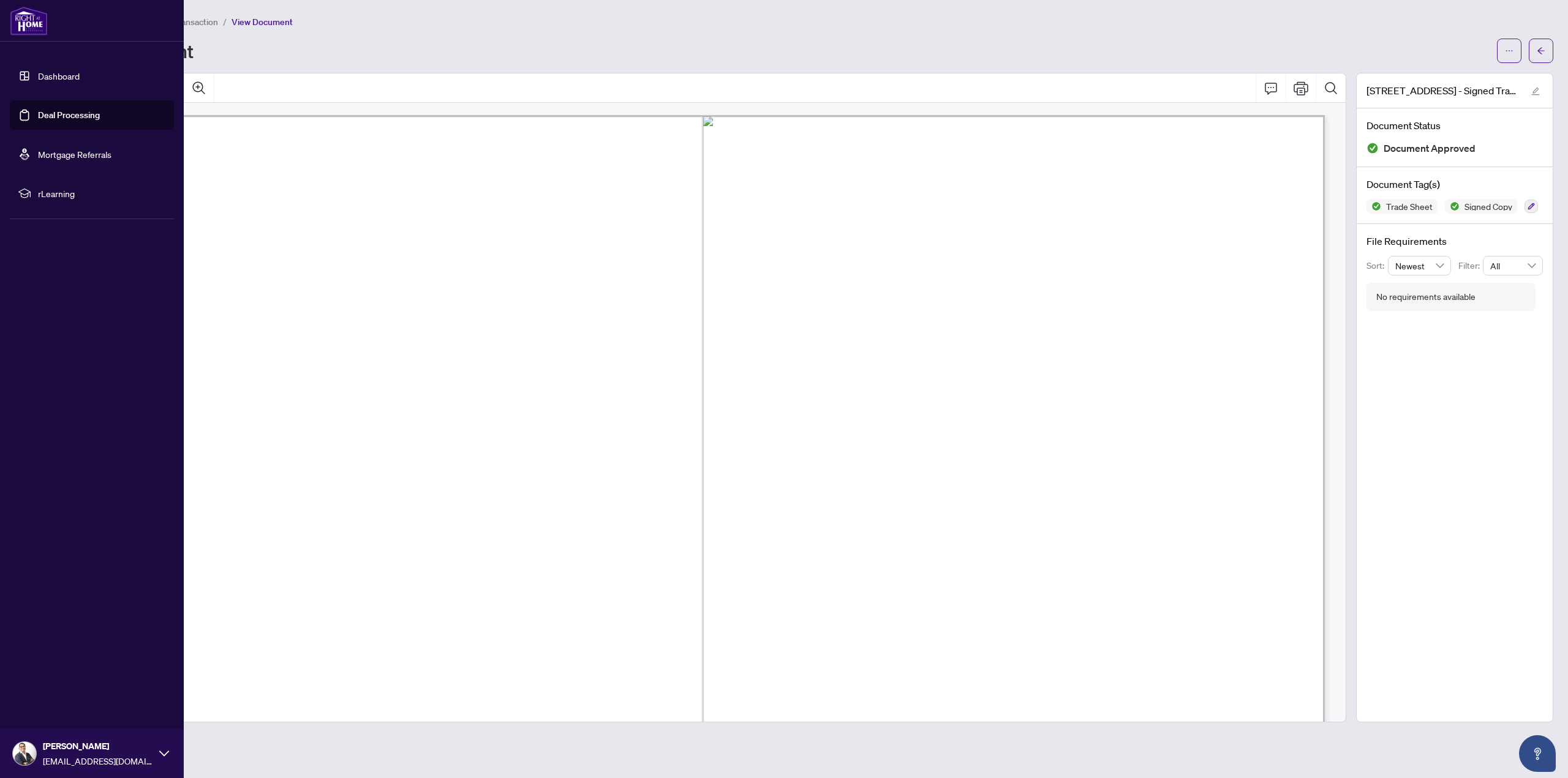
click at [41, 109] on link "Deal Processing" at bounding box center [69, 114] width 62 height 11
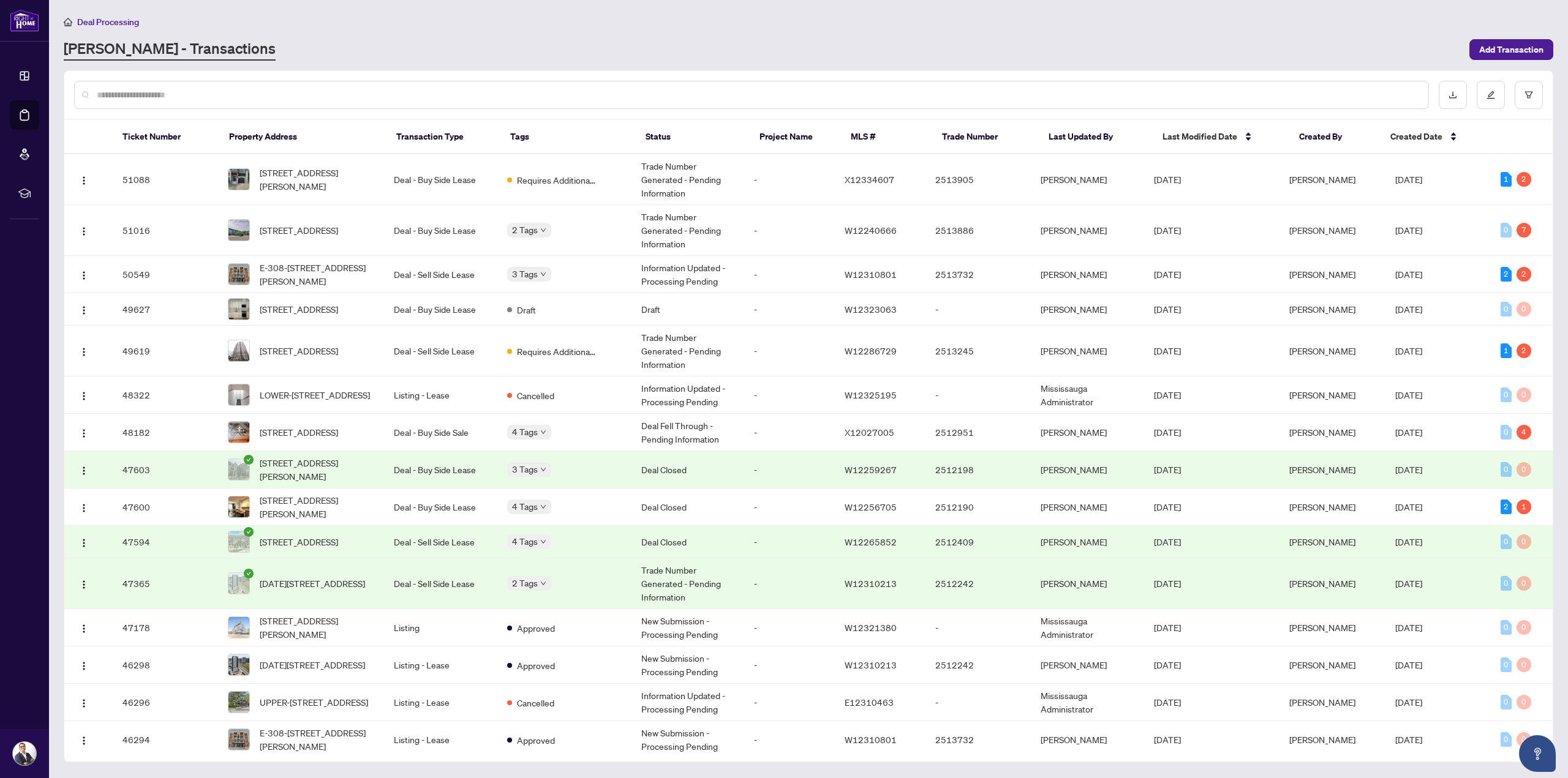
click at [223, 90] on input "text" at bounding box center [757, 94] width 1322 height 13
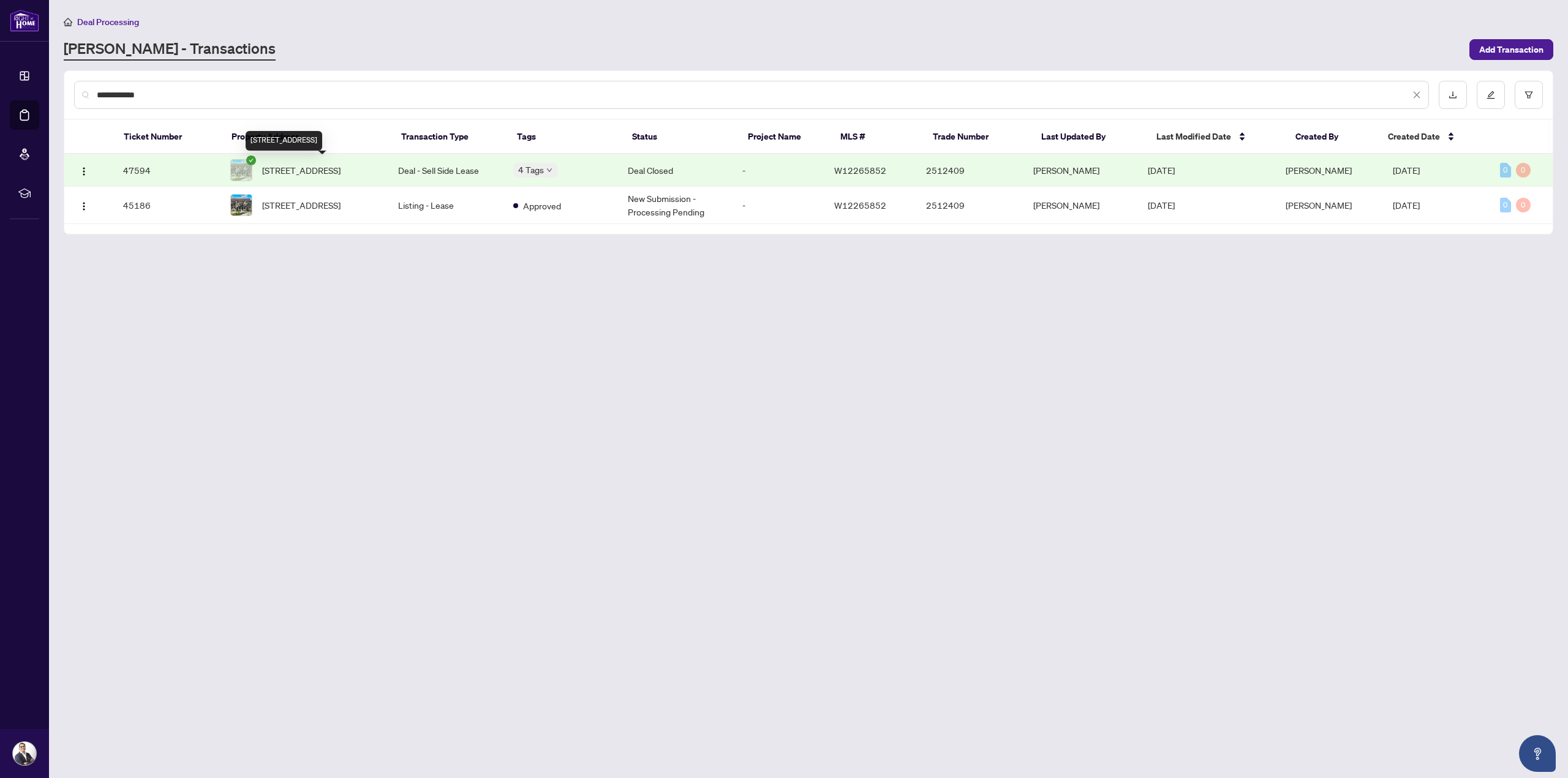
type input "**********"
click at [335, 167] on span "[STREET_ADDRESS]" at bounding box center [301, 170] width 79 height 13
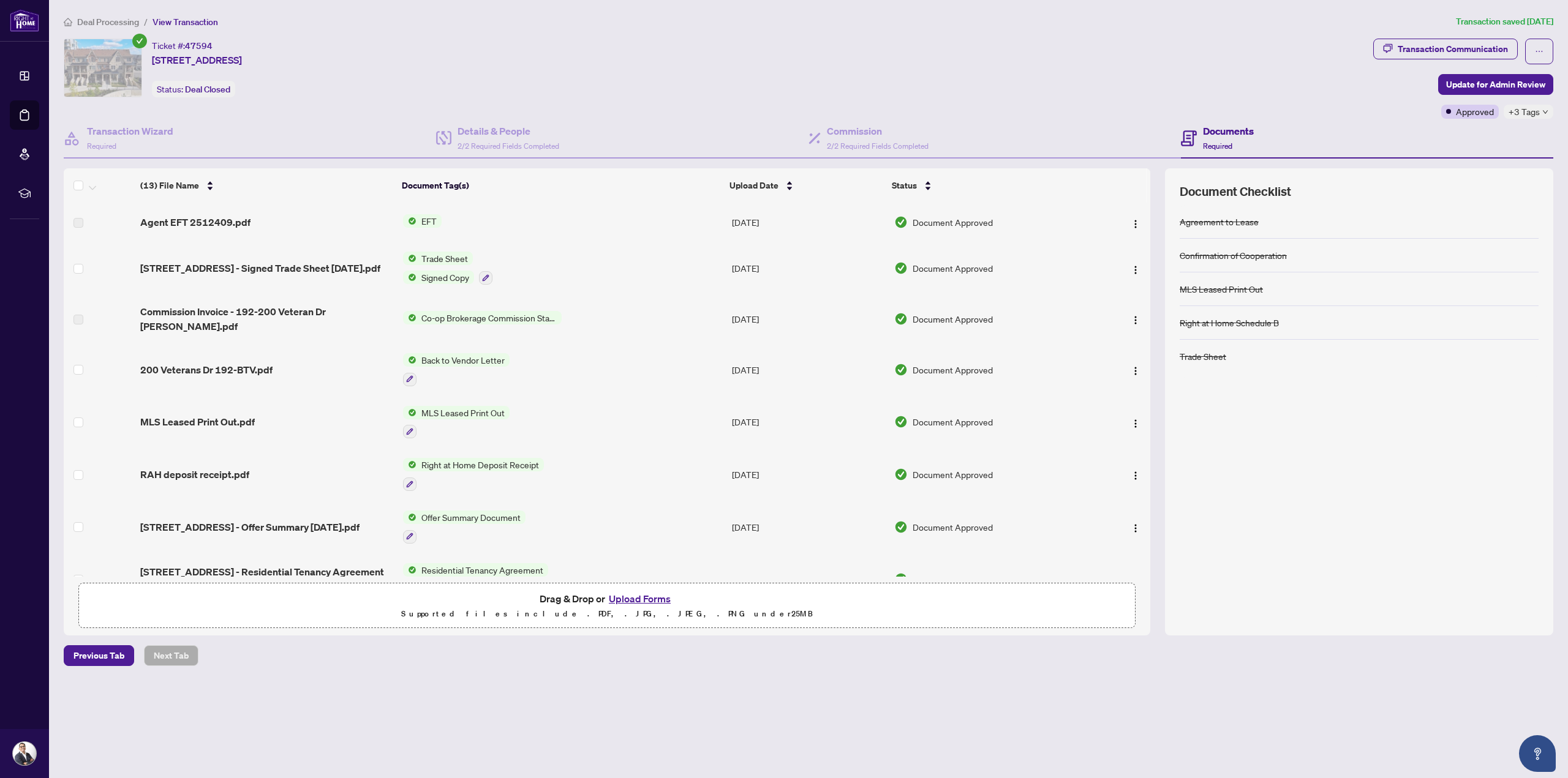
click at [433, 219] on span "EFT" at bounding box center [428, 221] width 25 height 13
click at [408, 258] on span "EFT" at bounding box center [421, 261] width 135 height 13
click at [226, 217] on span "Agent EFT 2512409.pdf" at bounding box center [195, 222] width 110 height 15
click at [935, 223] on span "Document Approved" at bounding box center [952, 222] width 80 height 13
click at [1130, 220] on img "button" at bounding box center [1135, 225] width 10 height 10
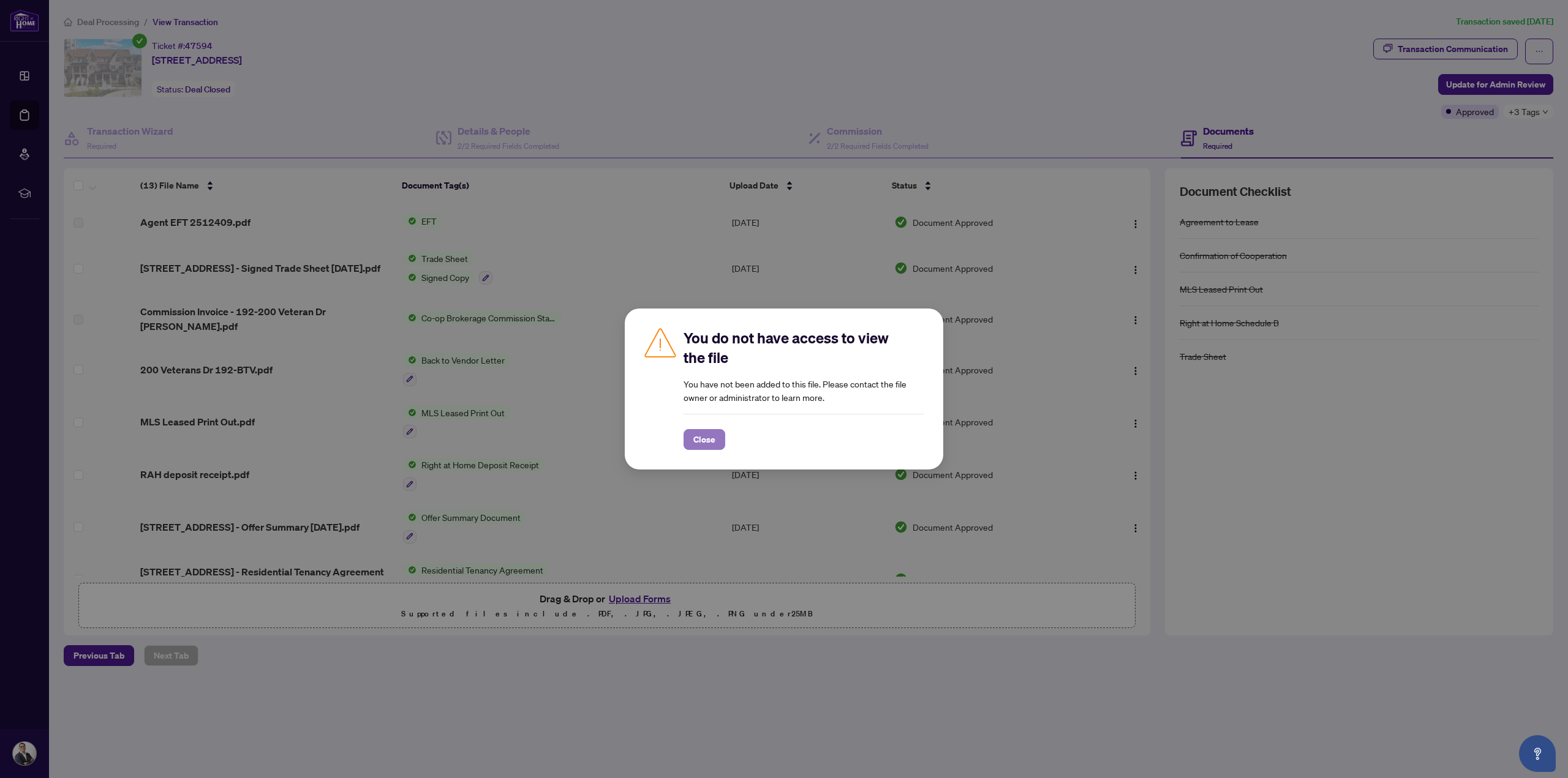
drag, startPoint x: 699, startPoint y: 437, endPoint x: 709, endPoint y: 431, distance: 11.7
click at [699, 437] on span "Close" at bounding box center [704, 440] width 22 height 20
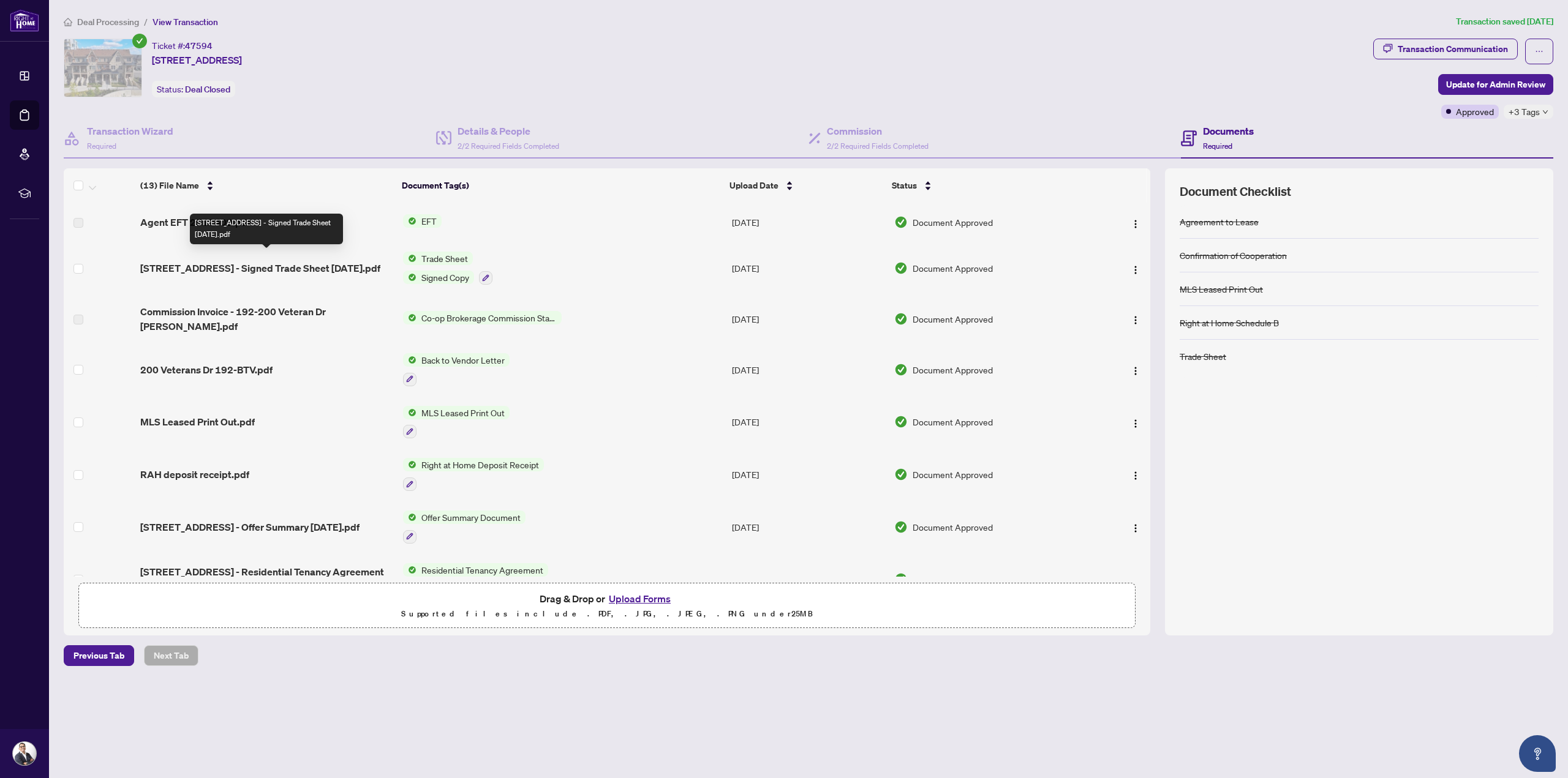
click at [313, 261] on span "[STREET_ADDRESS] - Signed Trade Sheet [DATE].pdf" at bounding box center [260, 268] width 240 height 15
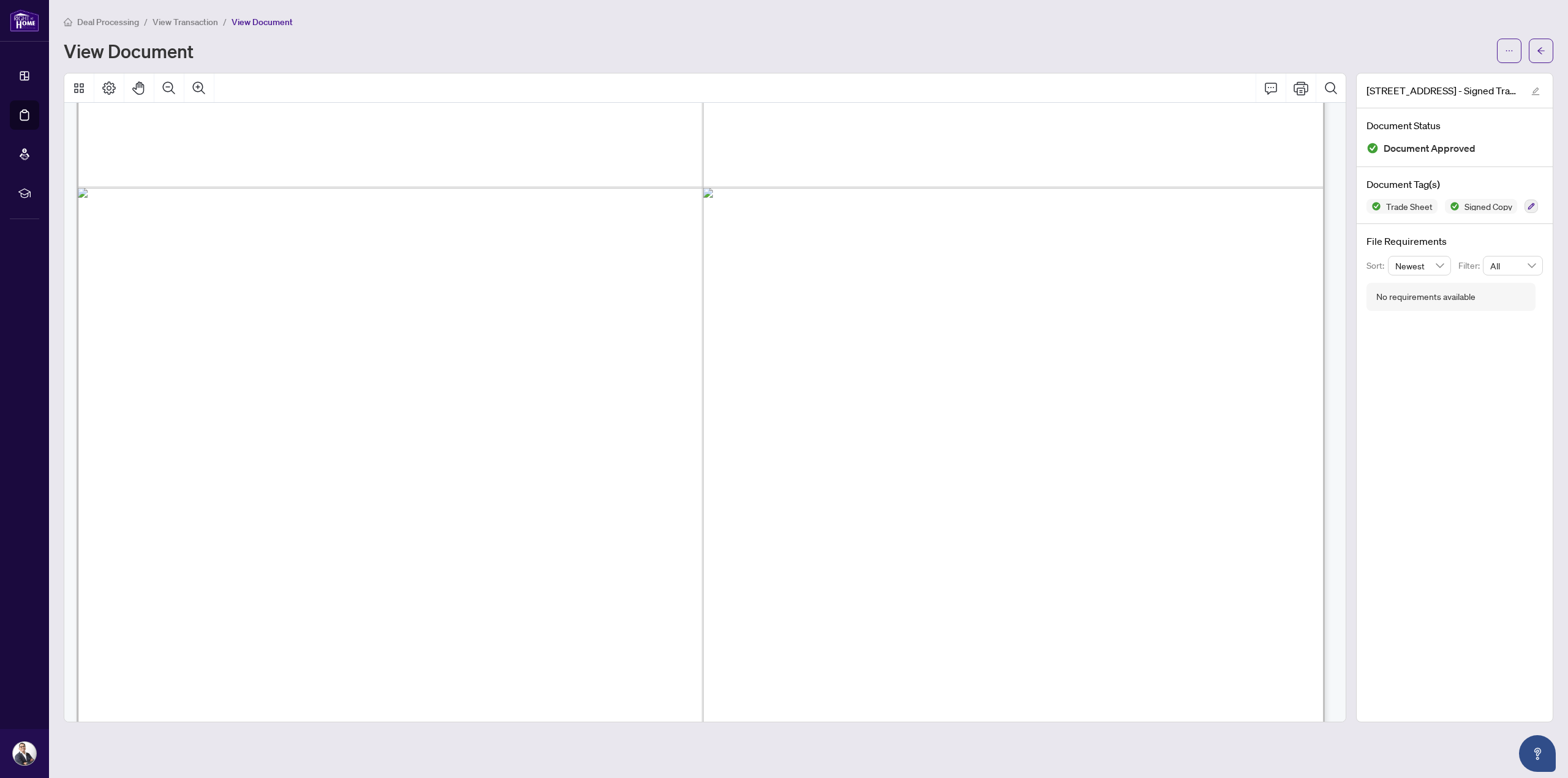
scroll to position [571, 0]
